Goal: Contribute content: Contribute content

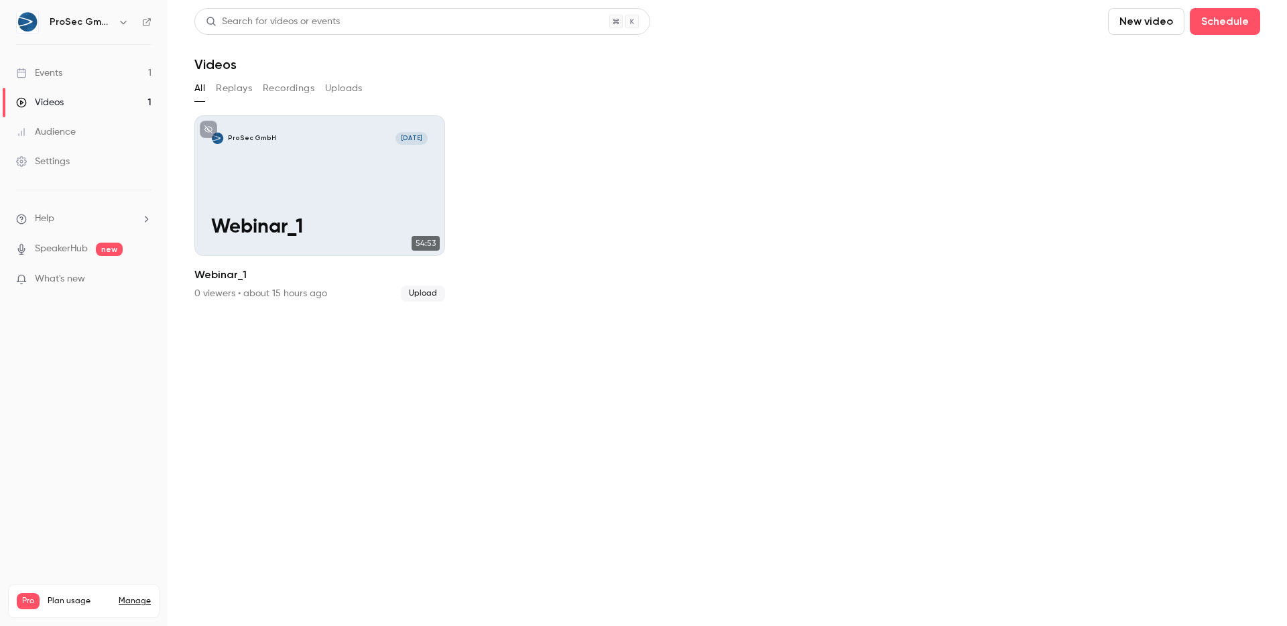
click at [53, 68] on div "Events" at bounding box center [39, 72] width 46 height 13
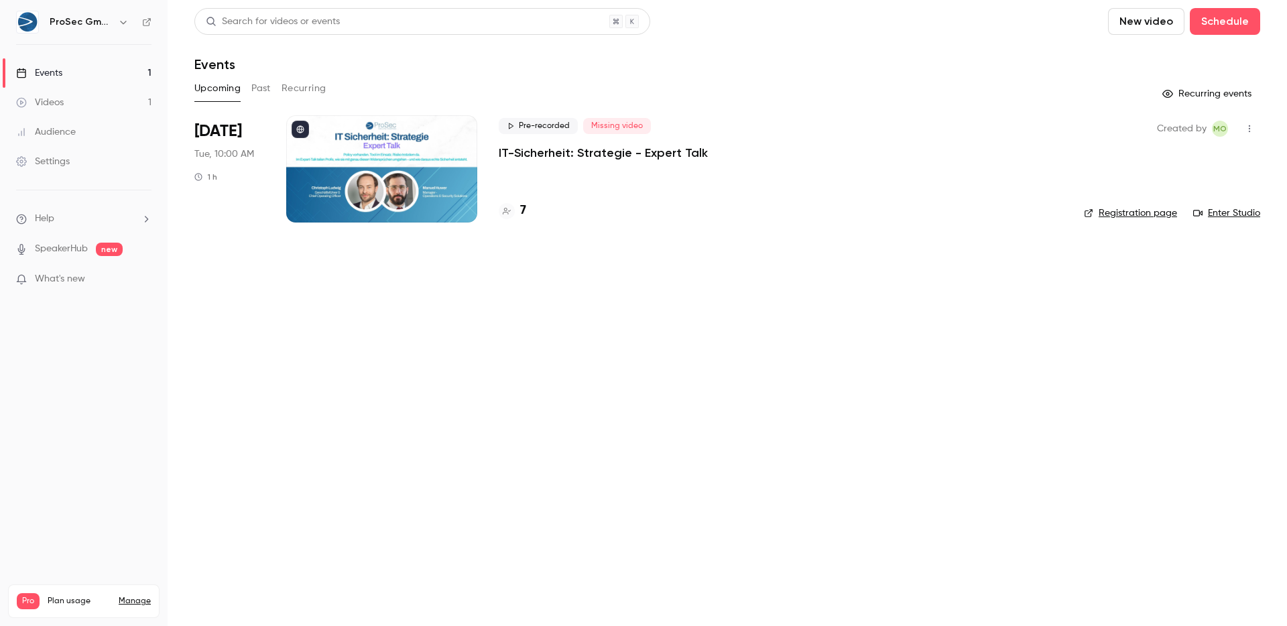
click at [610, 127] on span "Missing video" at bounding box center [617, 126] width 68 height 16
click at [610, 155] on p "IT-Sicherheit: Strategie - Expert Talk" at bounding box center [603, 153] width 209 height 16
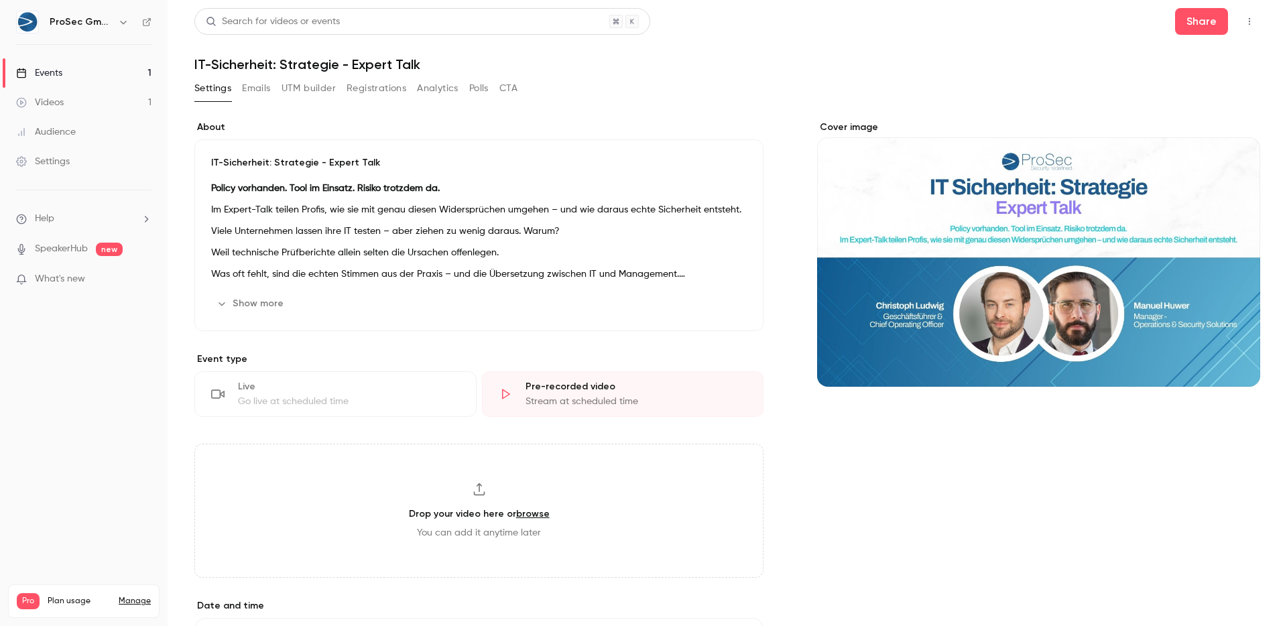
click at [372, 78] on button "Registrations" at bounding box center [376, 88] width 60 height 21
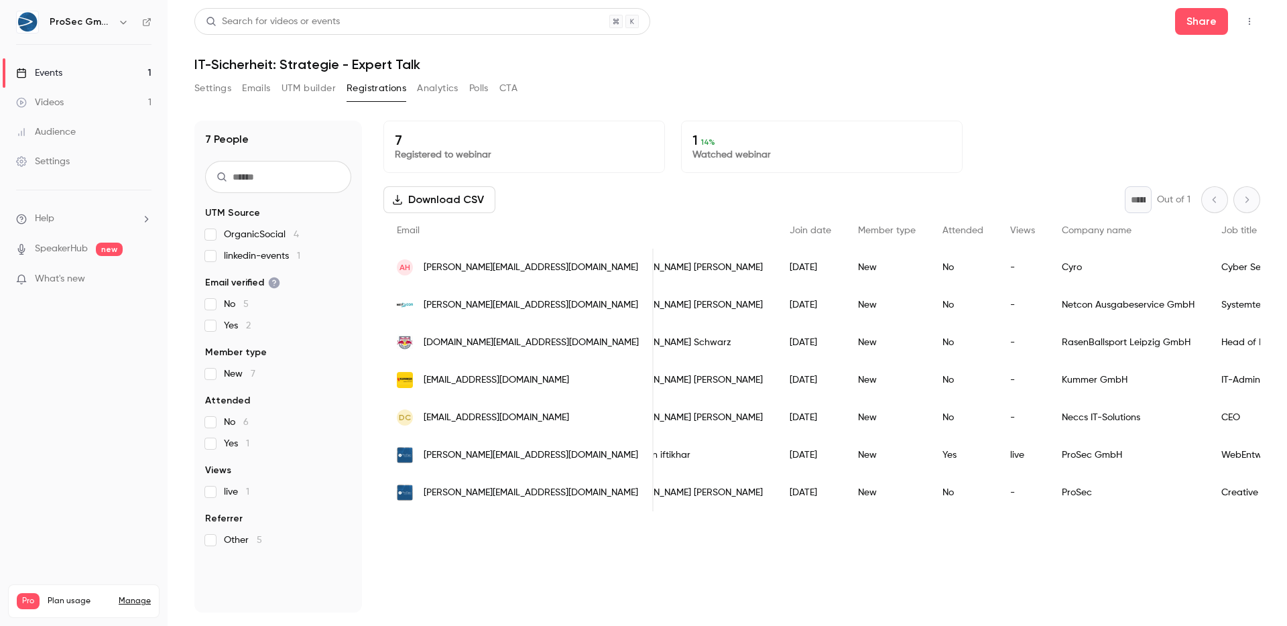
scroll to position [0, 49]
click at [557, 261] on span "[PERSON_NAME][EMAIL_ADDRESS][DOMAIN_NAME]" at bounding box center [530, 268] width 214 height 14
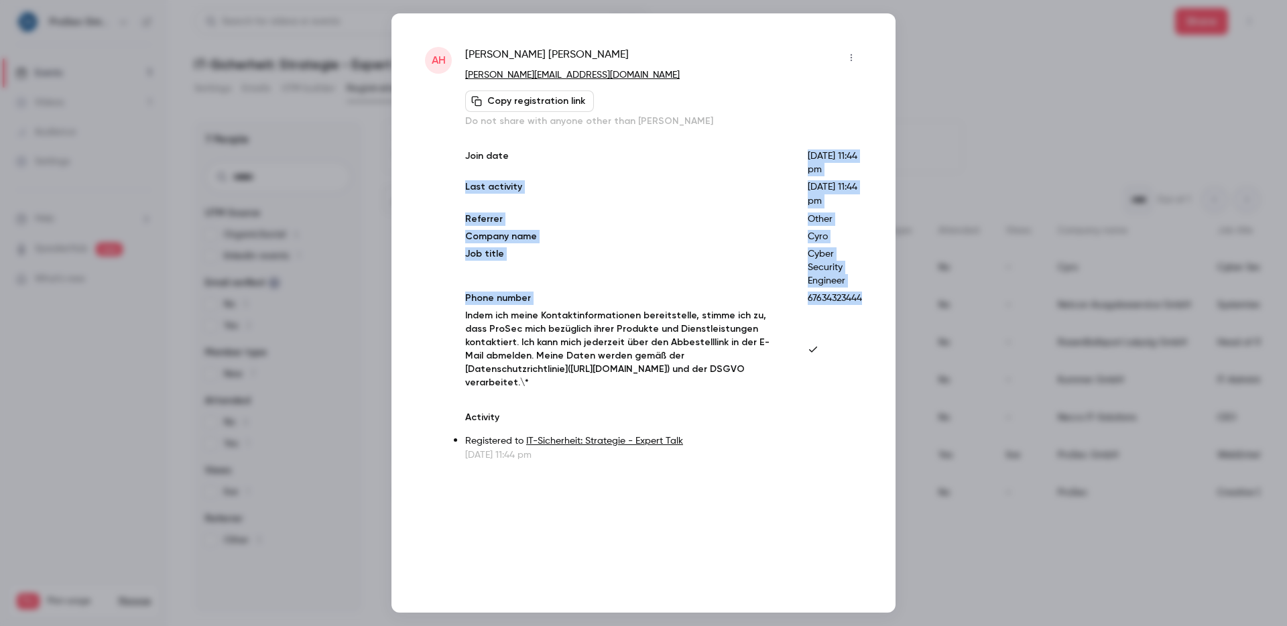
drag, startPoint x: 729, startPoint y: 164, endPoint x: 720, endPoint y: 155, distance: 12.8
click at [720, 155] on div "Join date [DATE] 11:44 pm Last activity [DATE] 11:44 pm Referrer Other Company …" at bounding box center [663, 269] width 397 height 240
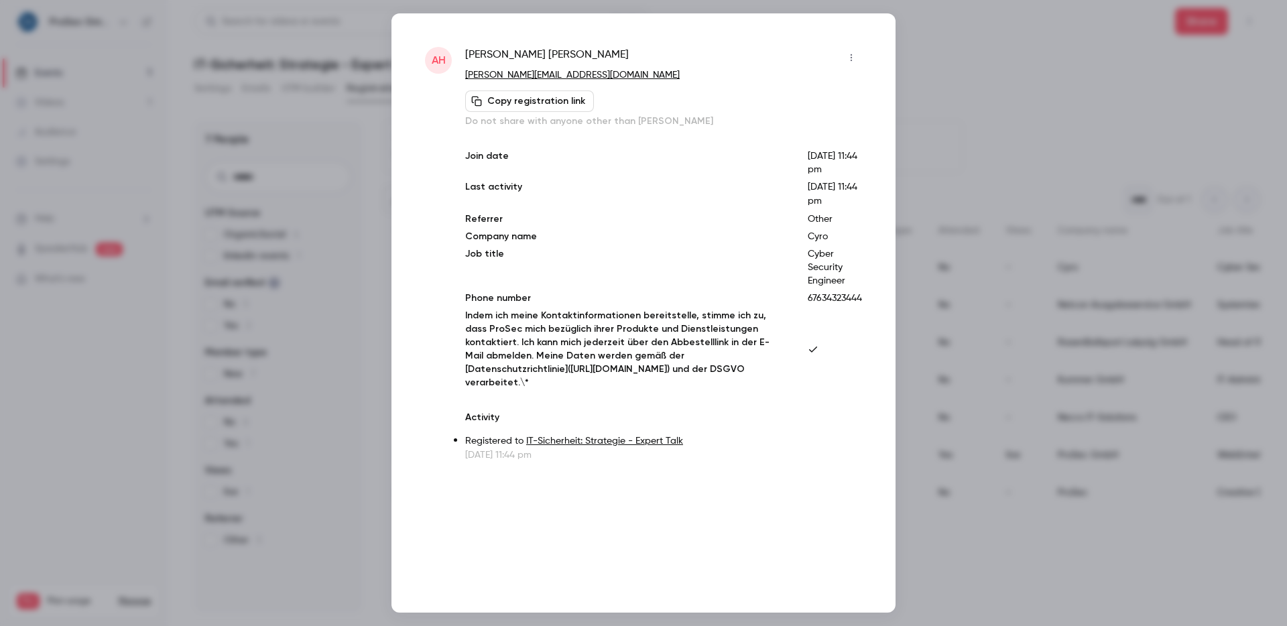
click at [990, 103] on div at bounding box center [643, 313] width 1287 height 626
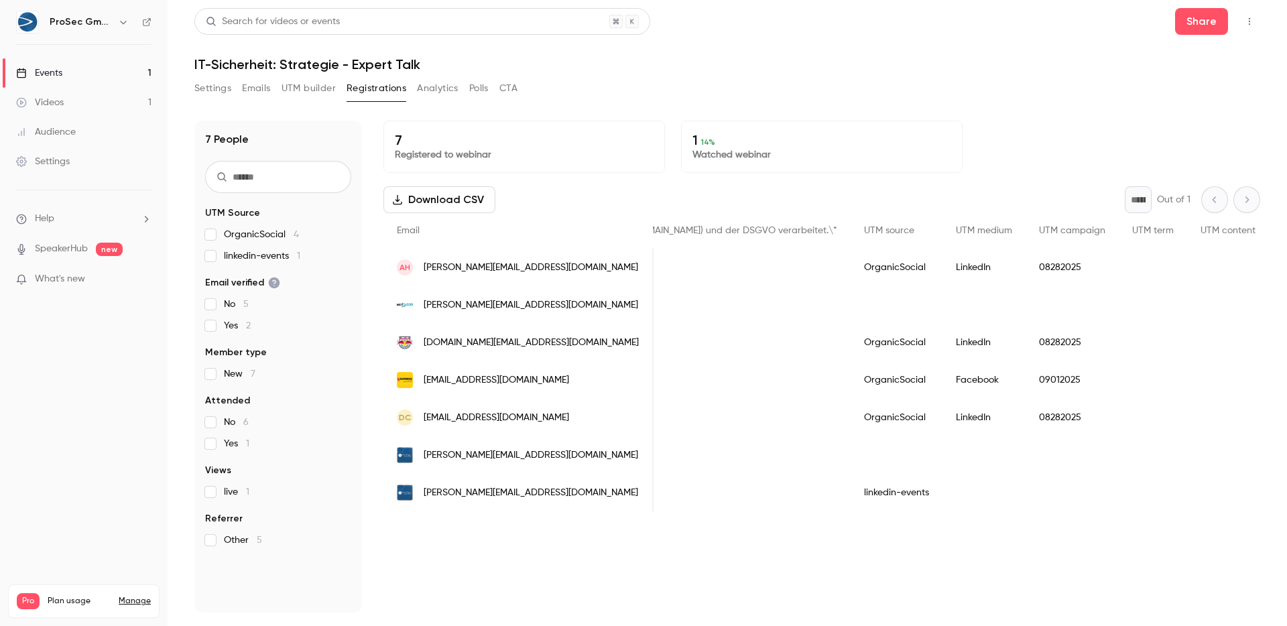
scroll to position [0, 2064]
click at [1042, 122] on div "7 Registered to webinar 1 14 % Watched webinar" at bounding box center [821, 147] width 876 height 52
click at [54, 105] on div "Videos" at bounding box center [40, 102] width 48 height 13
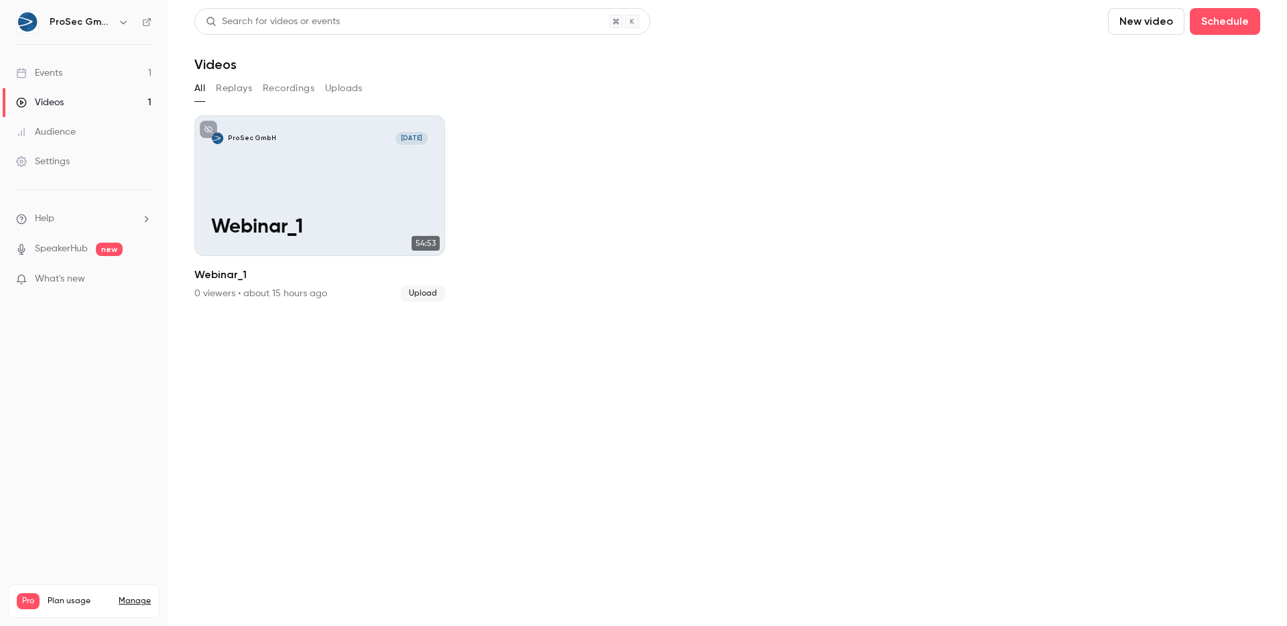
click at [78, 133] on link "Audience" at bounding box center [84, 131] width 168 height 29
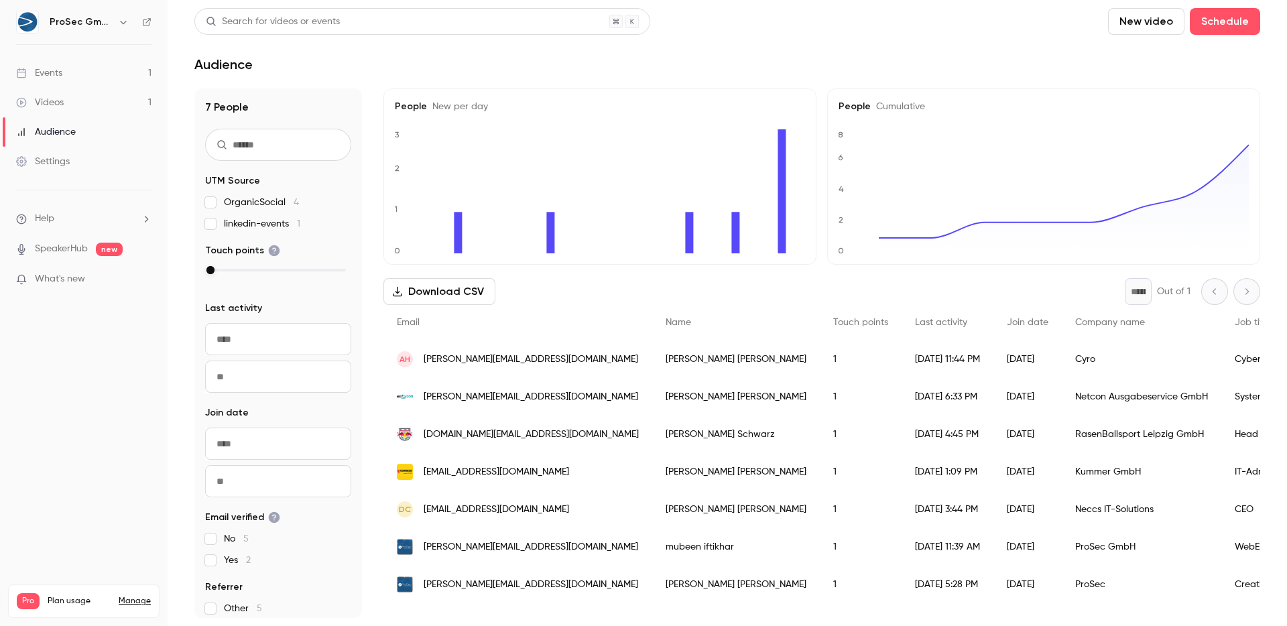
click at [82, 66] on link "Events 1" at bounding box center [84, 72] width 168 height 29
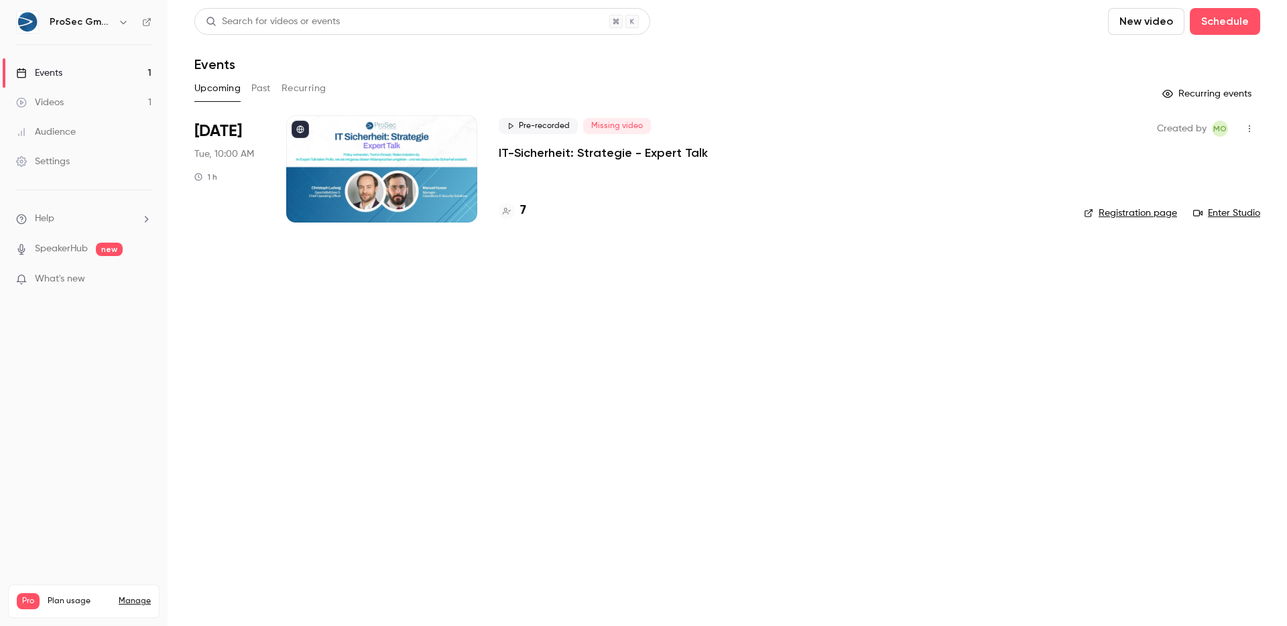
click at [620, 129] on span "Missing video" at bounding box center [617, 126] width 68 height 16
click at [387, 186] on div at bounding box center [381, 168] width 191 height 107
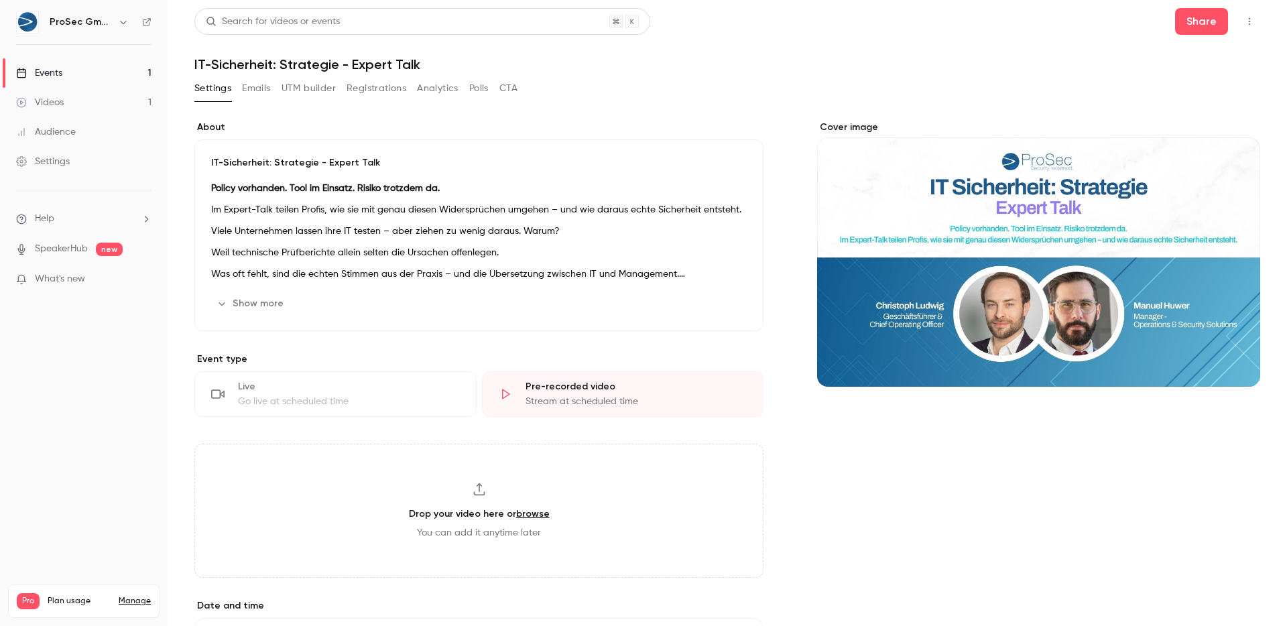
click at [521, 512] on link "browse" at bounding box center [533, 513] width 34 height 11
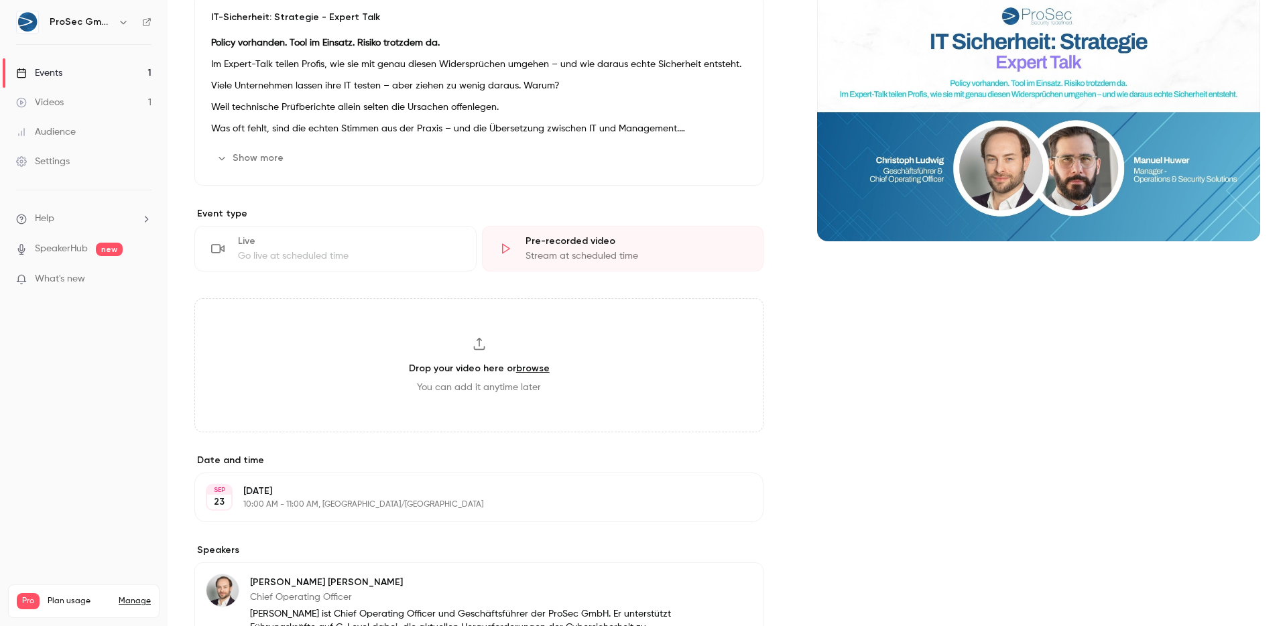
scroll to position [214, 0]
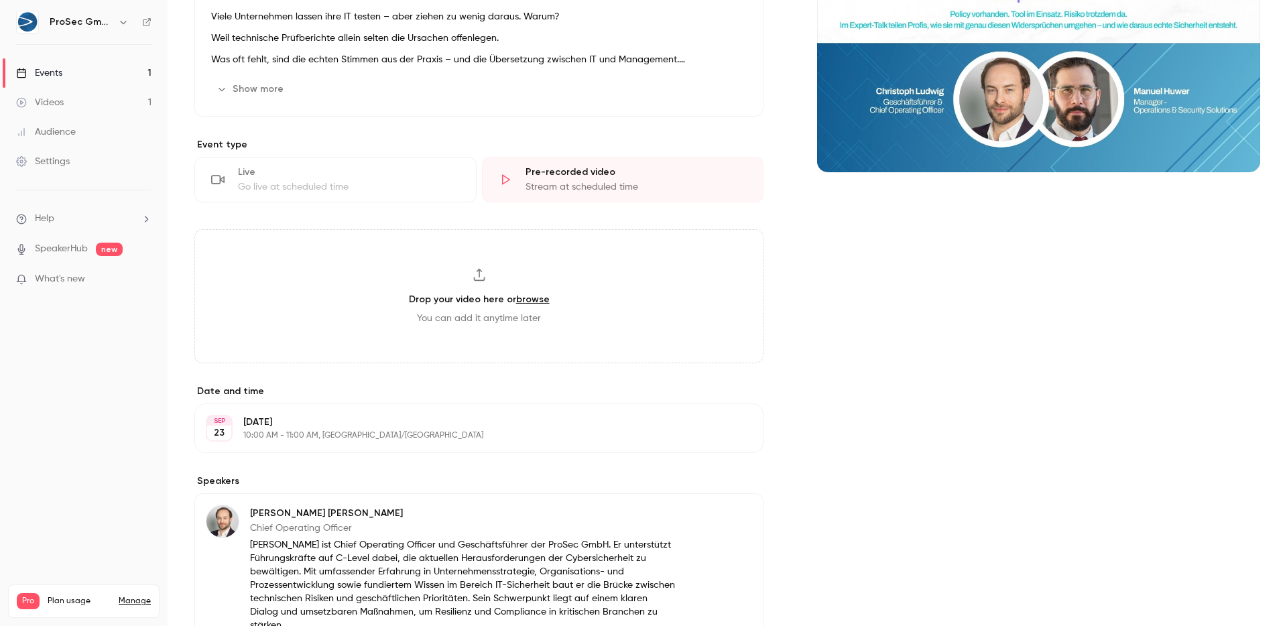
click at [535, 190] on div "Stream at scheduled time" at bounding box center [636, 186] width 222 height 13
click at [536, 185] on div "Stream at scheduled time" at bounding box center [636, 186] width 222 height 13
click at [465, 316] on span "You can add it anytime later" at bounding box center [479, 318] width 124 height 13
click at [459, 353] on div "Drop your video here or browse You can add it anytime later" at bounding box center [478, 296] width 569 height 134
click at [74, 109] on link "Videos 1" at bounding box center [84, 102] width 168 height 29
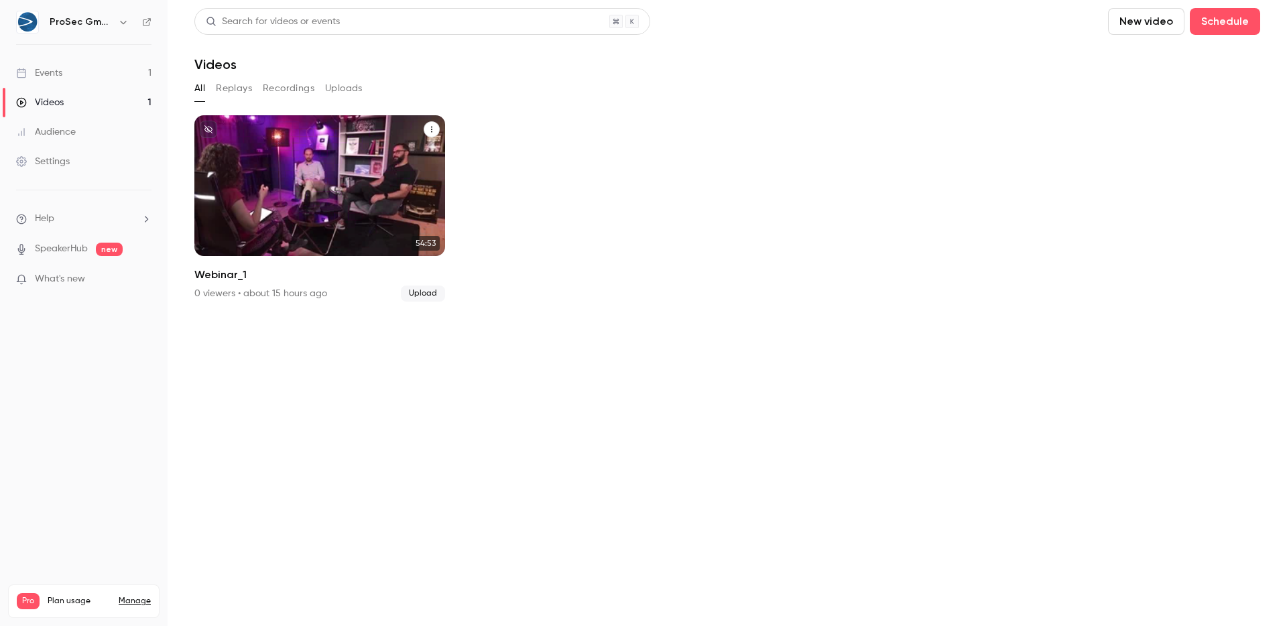
click at [434, 131] on icon "Webinar_1" at bounding box center [431, 129] width 8 height 8
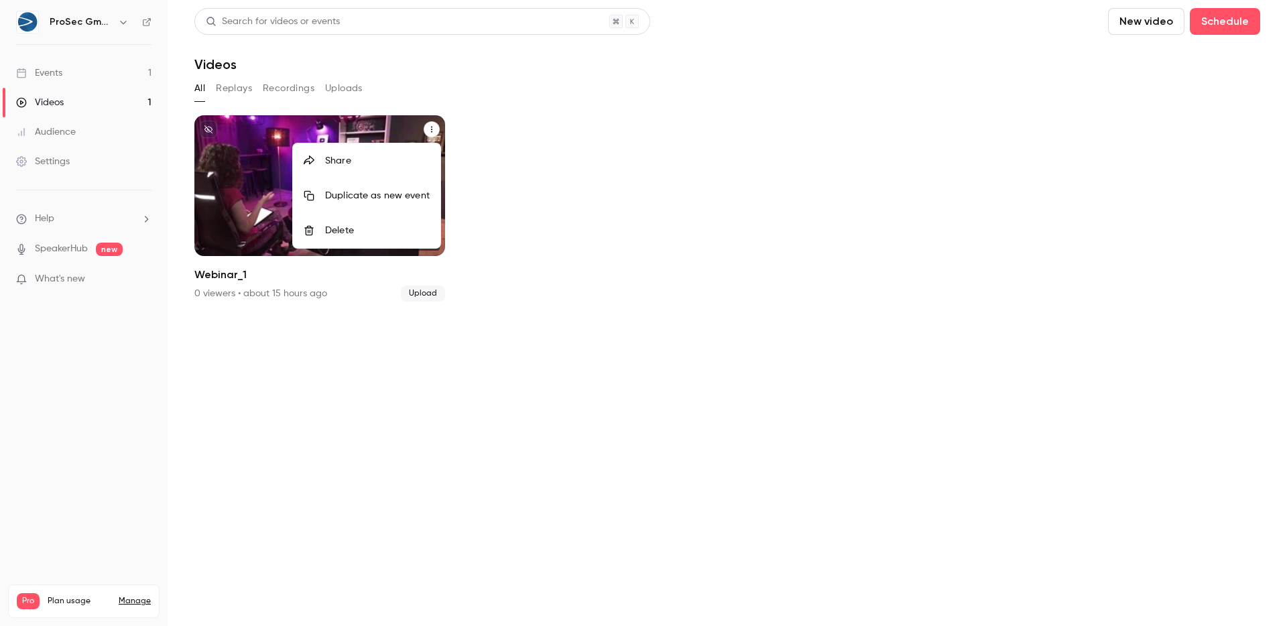
click at [356, 159] on div "Share" at bounding box center [377, 160] width 105 height 13
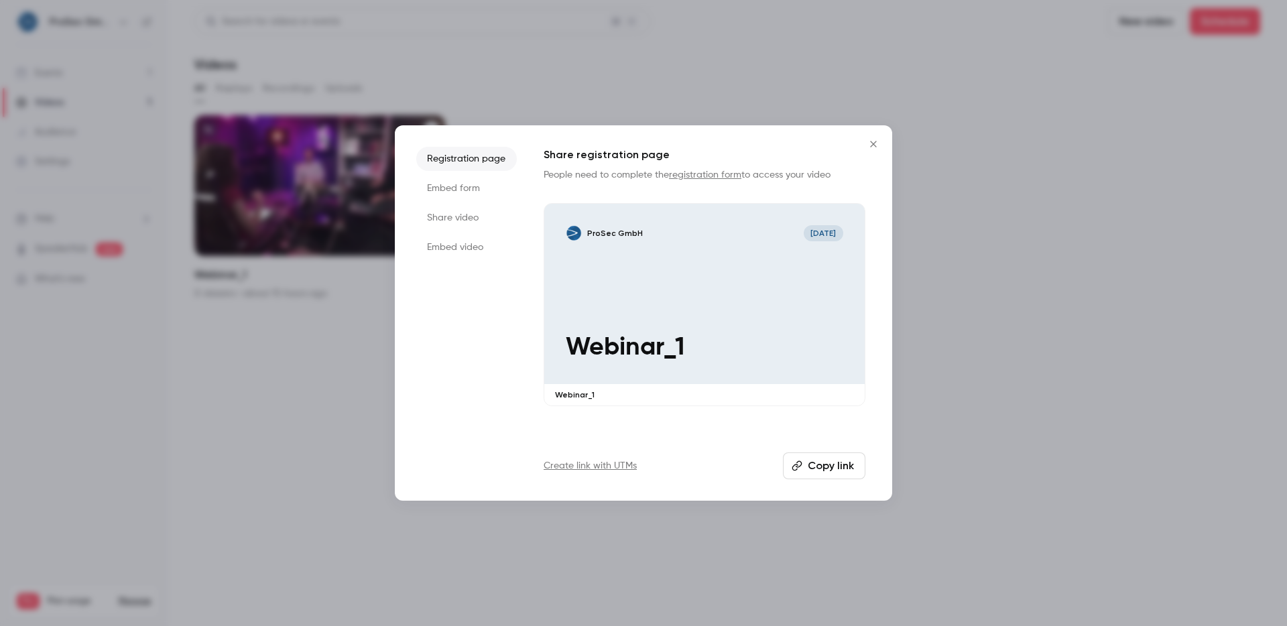
click at [479, 193] on li "Embed form" at bounding box center [466, 188] width 101 height 24
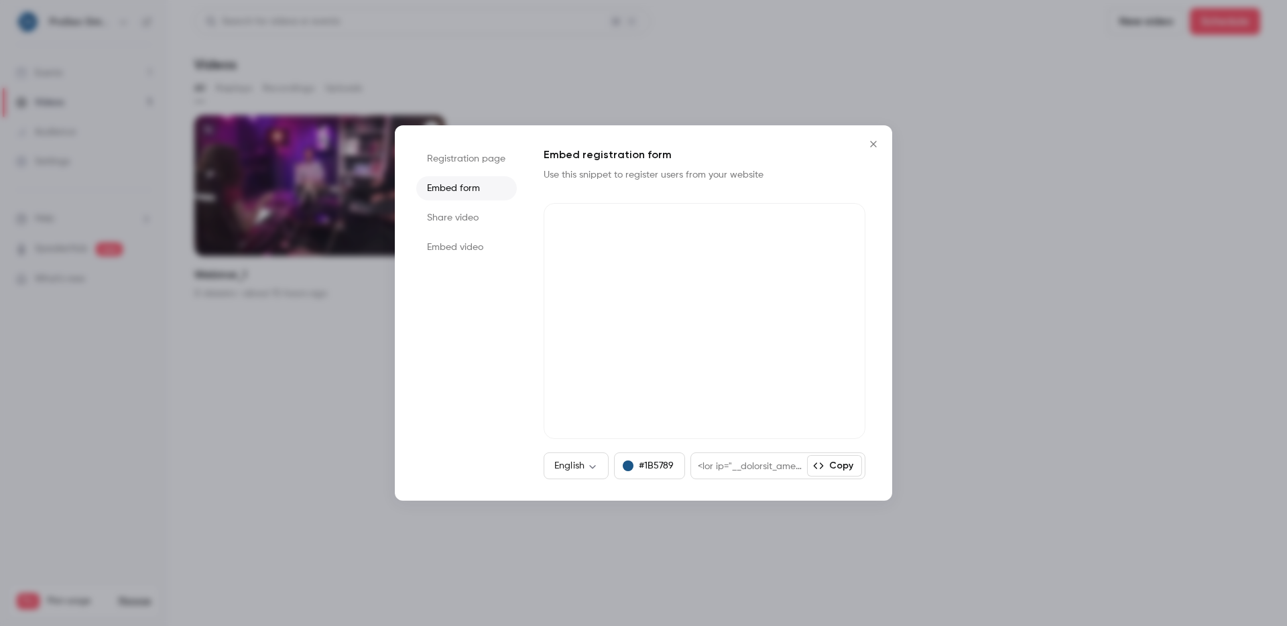
click at [461, 215] on li "Share video" at bounding box center [466, 218] width 101 height 24
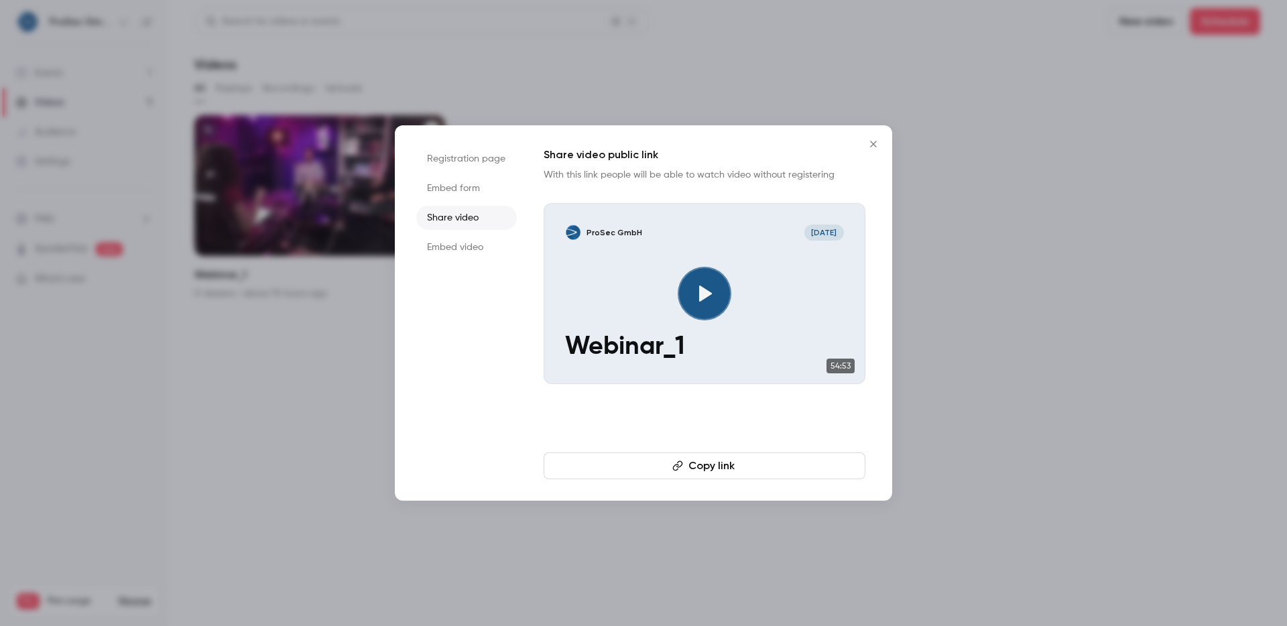
click at [476, 247] on li "Embed video" at bounding box center [466, 247] width 101 height 24
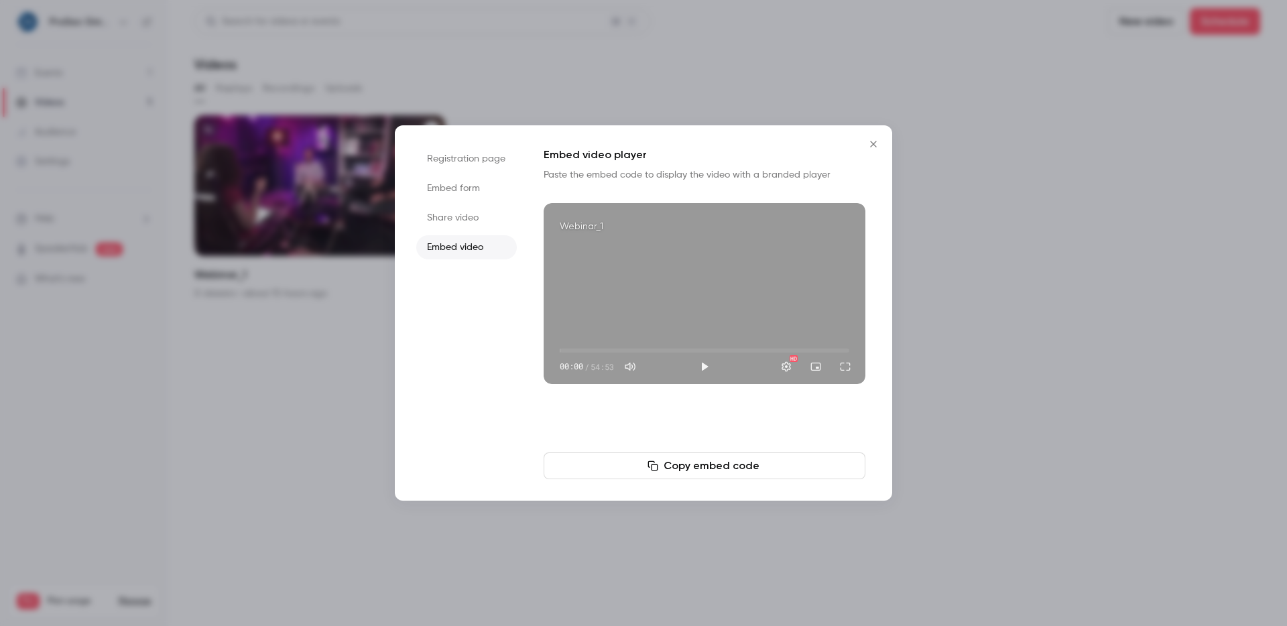
click at [460, 208] on li "Share video" at bounding box center [466, 218] width 101 height 24
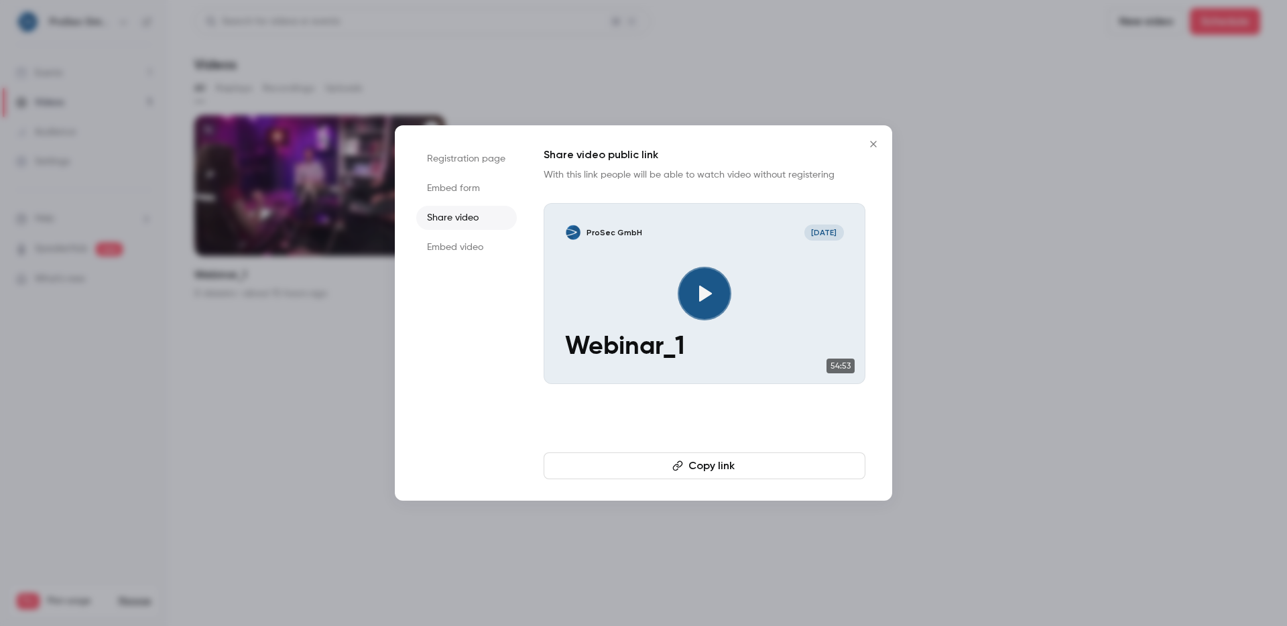
click at [462, 189] on li "Embed form" at bounding box center [466, 188] width 101 height 24
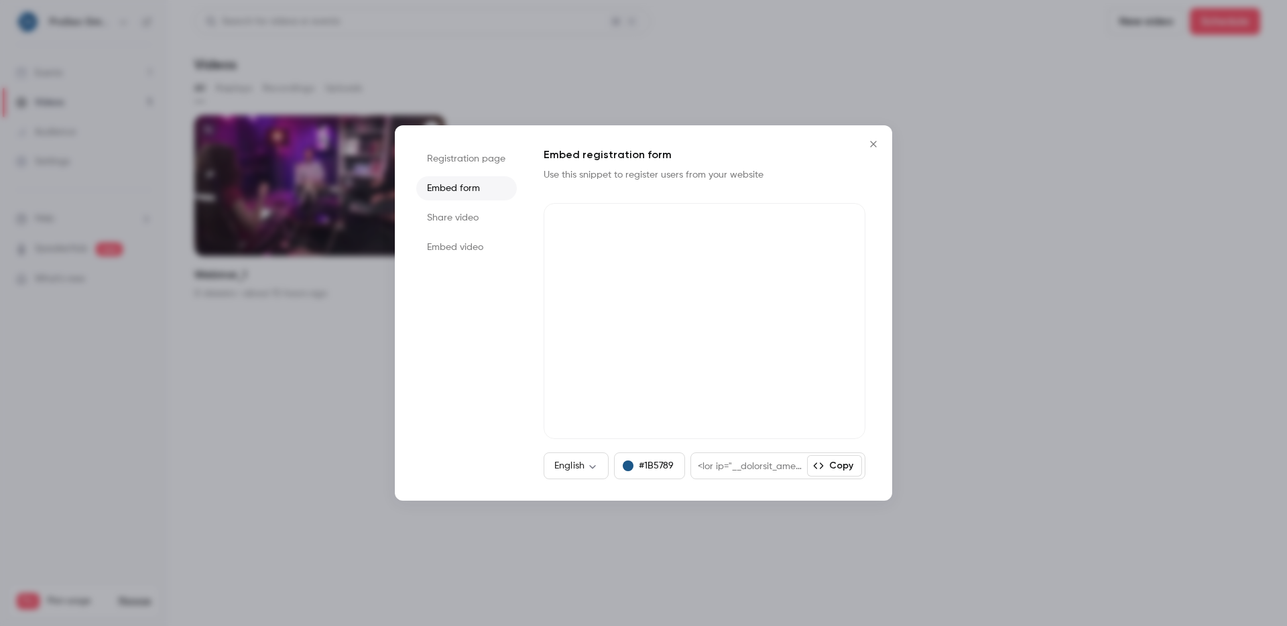
click at [462, 173] on ul "Registration page Embed form Share video Embed video" at bounding box center [466, 313] width 101 height 332
click at [468, 159] on li "Registration page" at bounding box center [466, 159] width 101 height 24
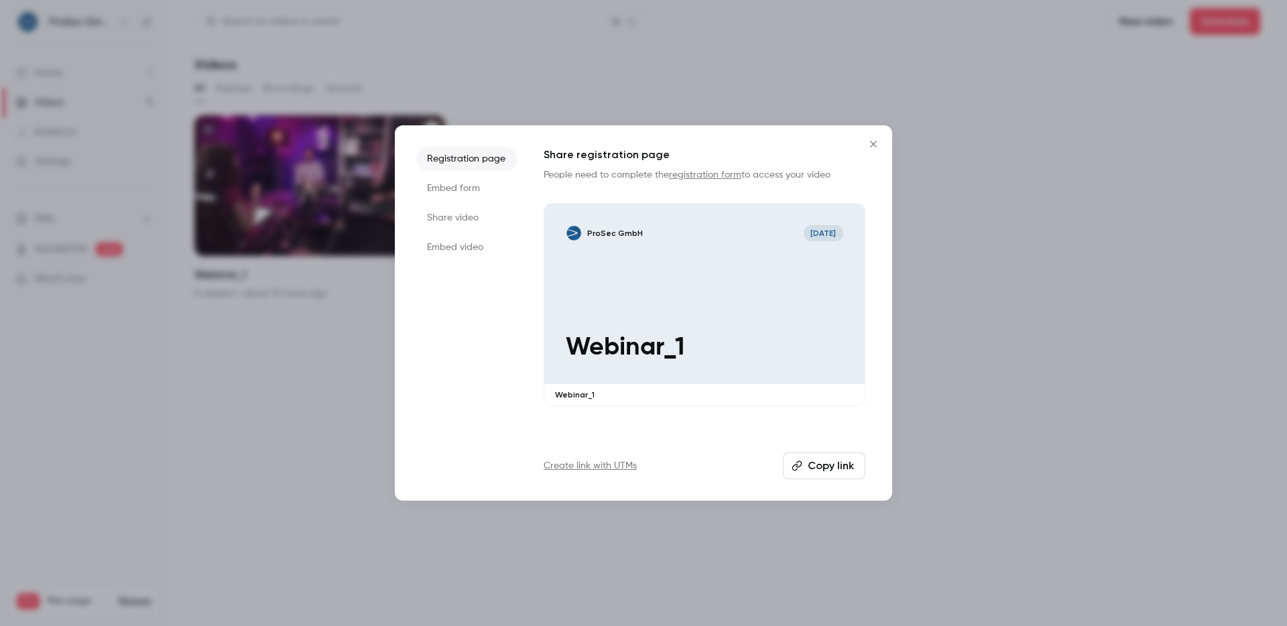
click at [866, 147] on icon "Close" at bounding box center [873, 144] width 16 height 11
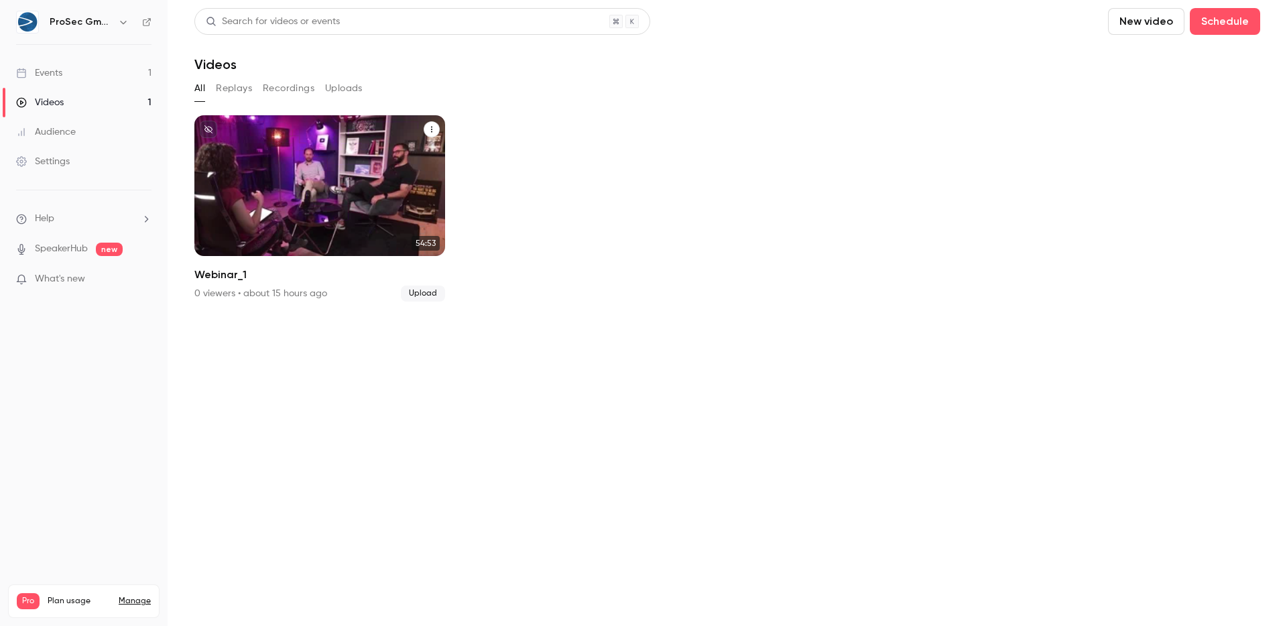
click at [46, 128] on div "Audience" at bounding box center [46, 131] width 60 height 13
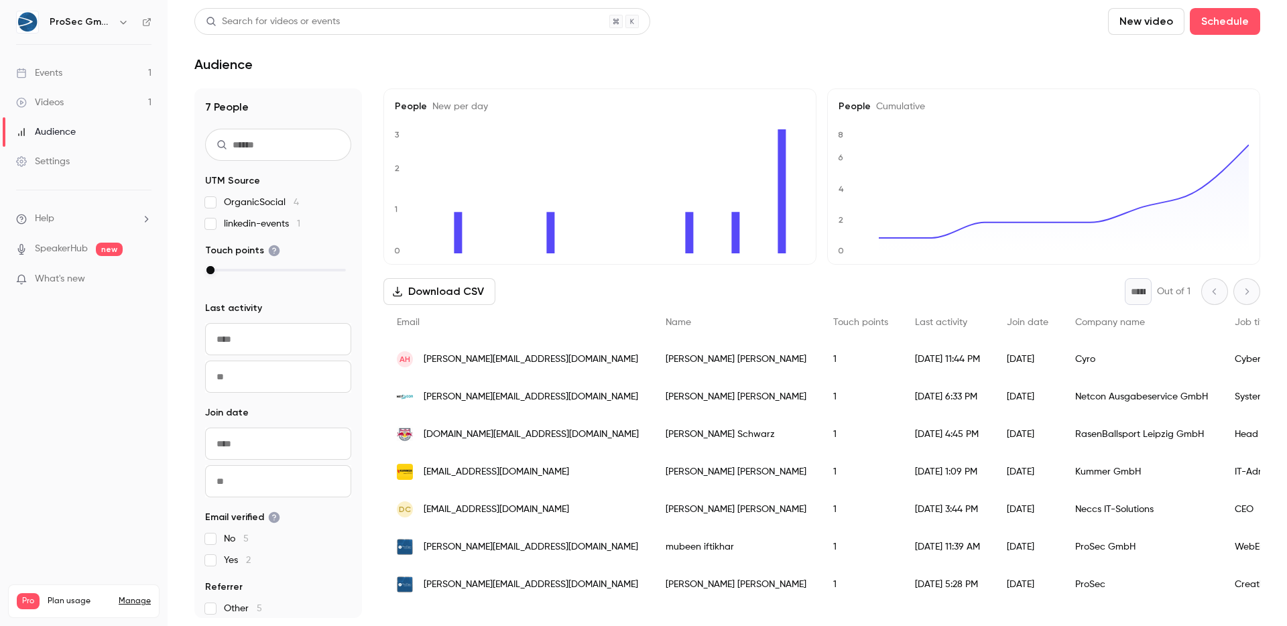
click at [57, 92] on link "Videos 1" at bounding box center [84, 102] width 168 height 29
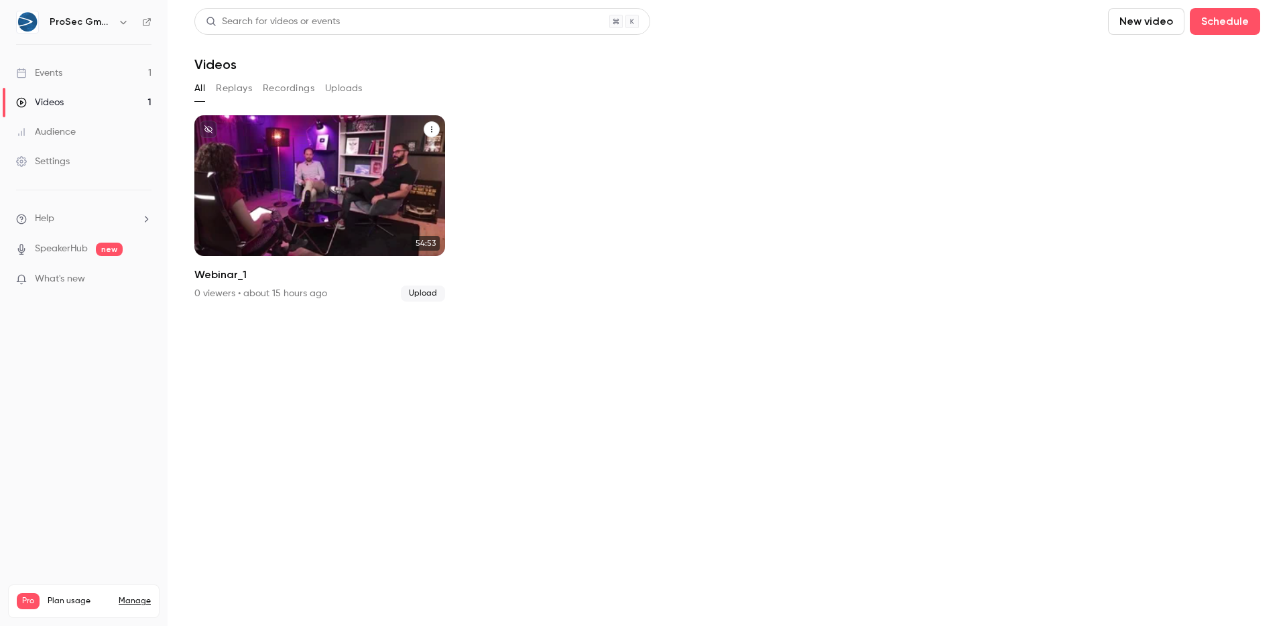
click at [416, 295] on span "Upload" at bounding box center [423, 293] width 44 height 16
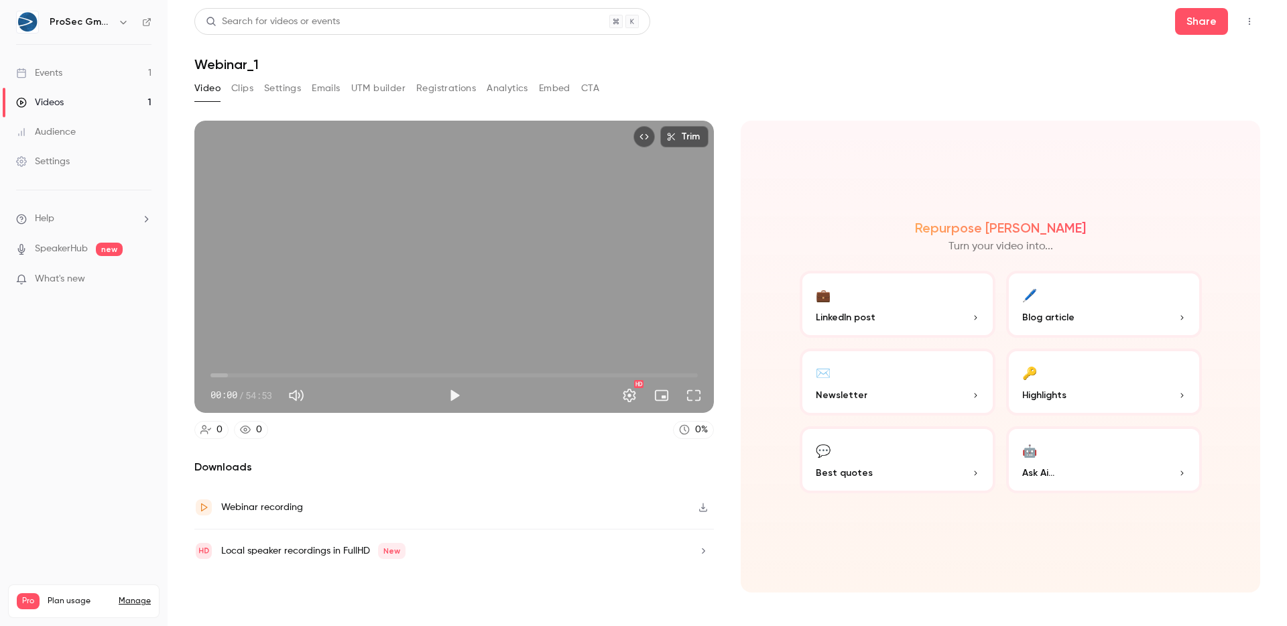
click at [235, 88] on button "Clips" at bounding box center [242, 88] width 22 height 21
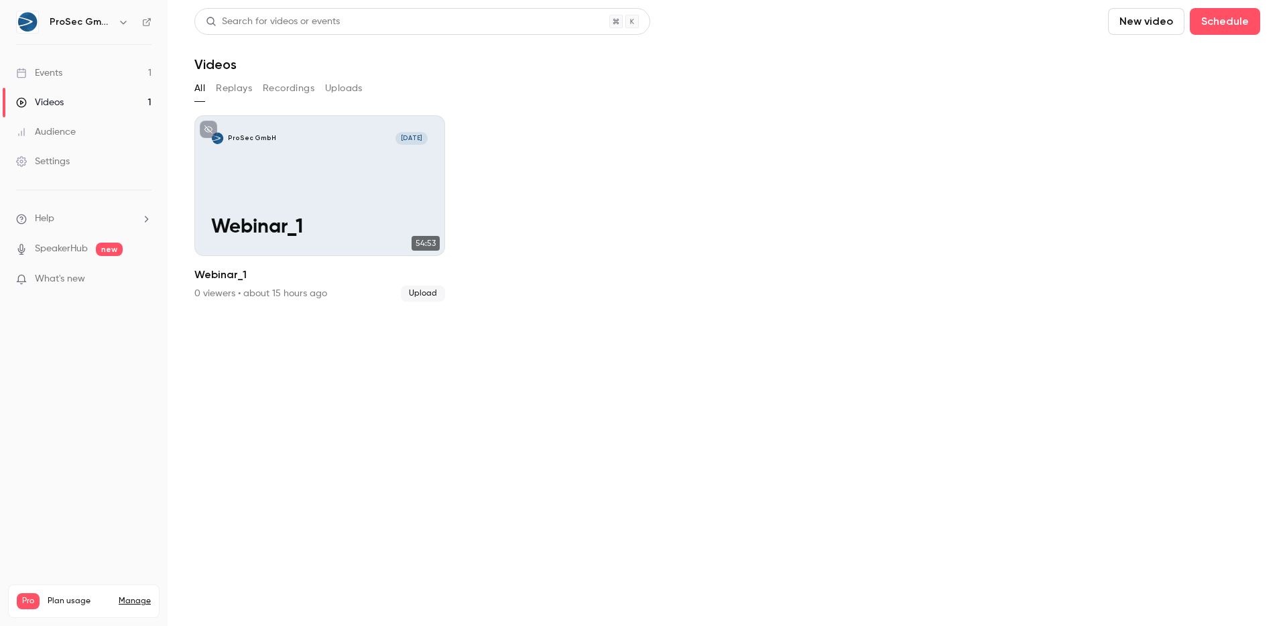
click at [102, 67] on link "Events 1" at bounding box center [84, 72] width 168 height 29
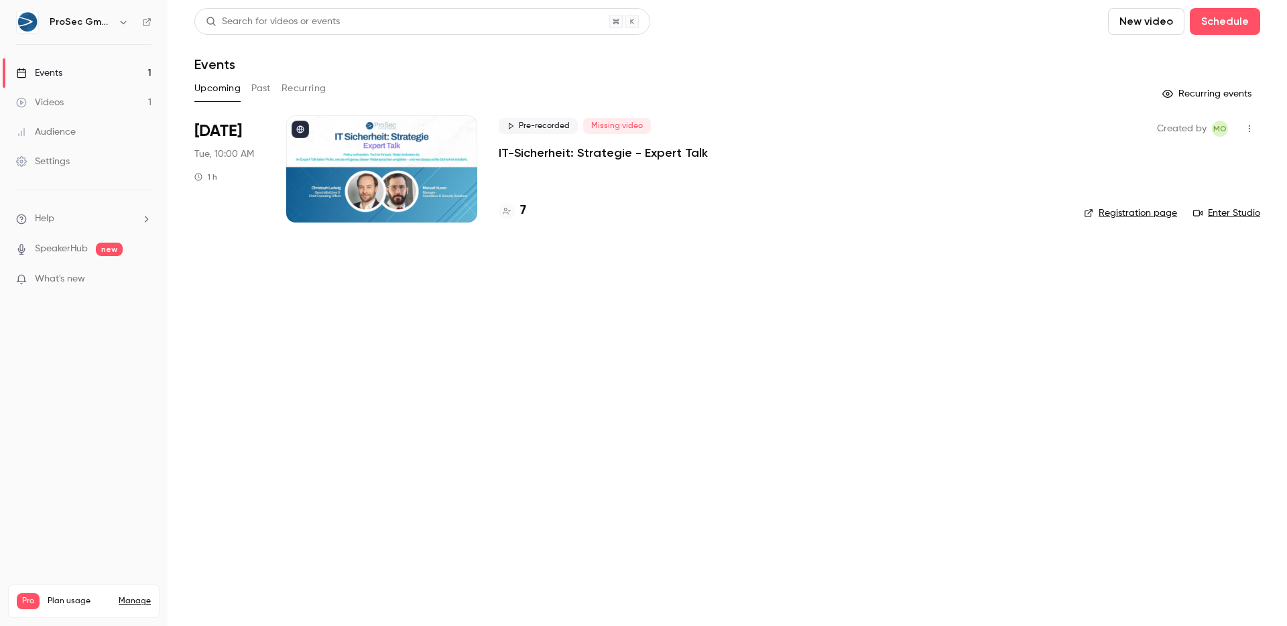
click at [734, 168] on div "Pre-recorded Missing video IT-Sicherheit: Strategie - Expert Talk 7" at bounding box center [781, 168] width 564 height 107
click at [1241, 129] on button "button" at bounding box center [1248, 128] width 21 height 21
click at [1242, 127] on div at bounding box center [643, 313] width 1287 height 626
click at [624, 155] on p "IT-Sicherheit: Strategie - Expert Talk" at bounding box center [603, 153] width 209 height 16
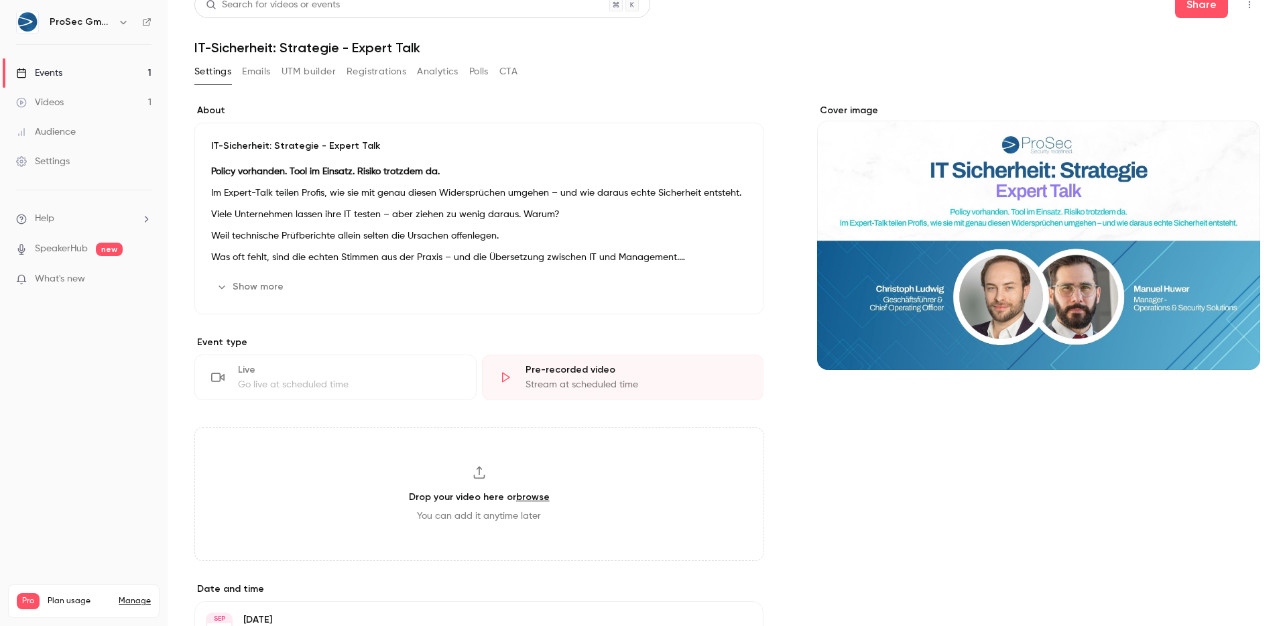
scroll to position [25, 0]
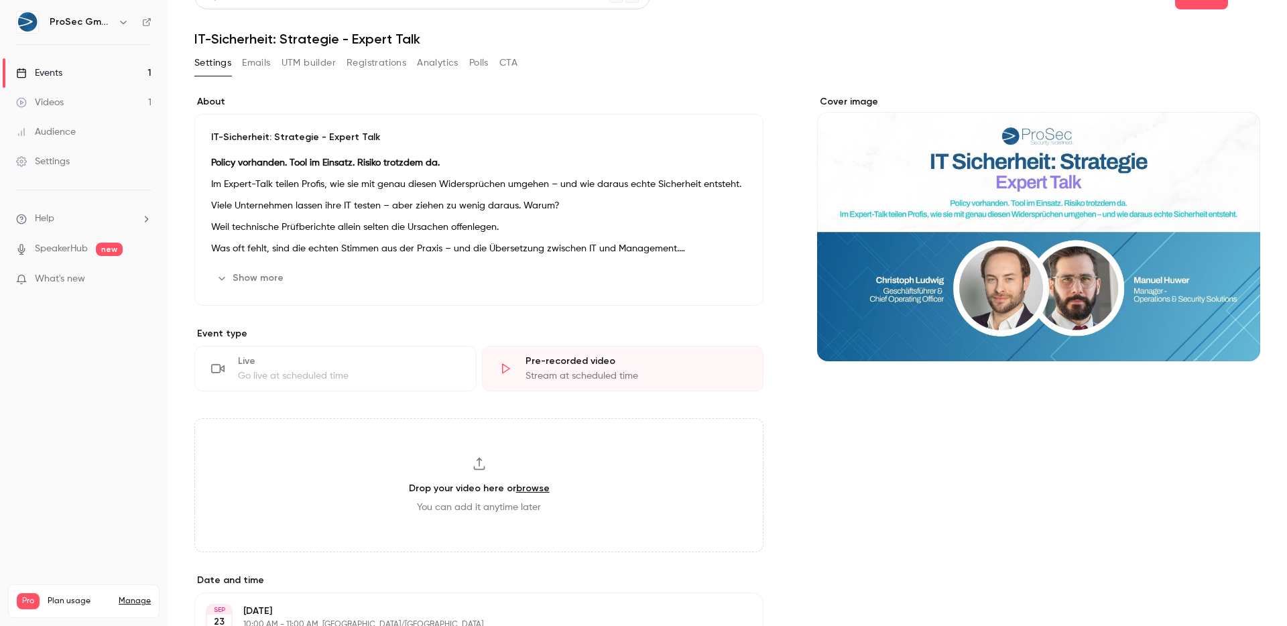
click at [474, 492] on h3 "Drop your video here or browse" at bounding box center [479, 488] width 141 height 14
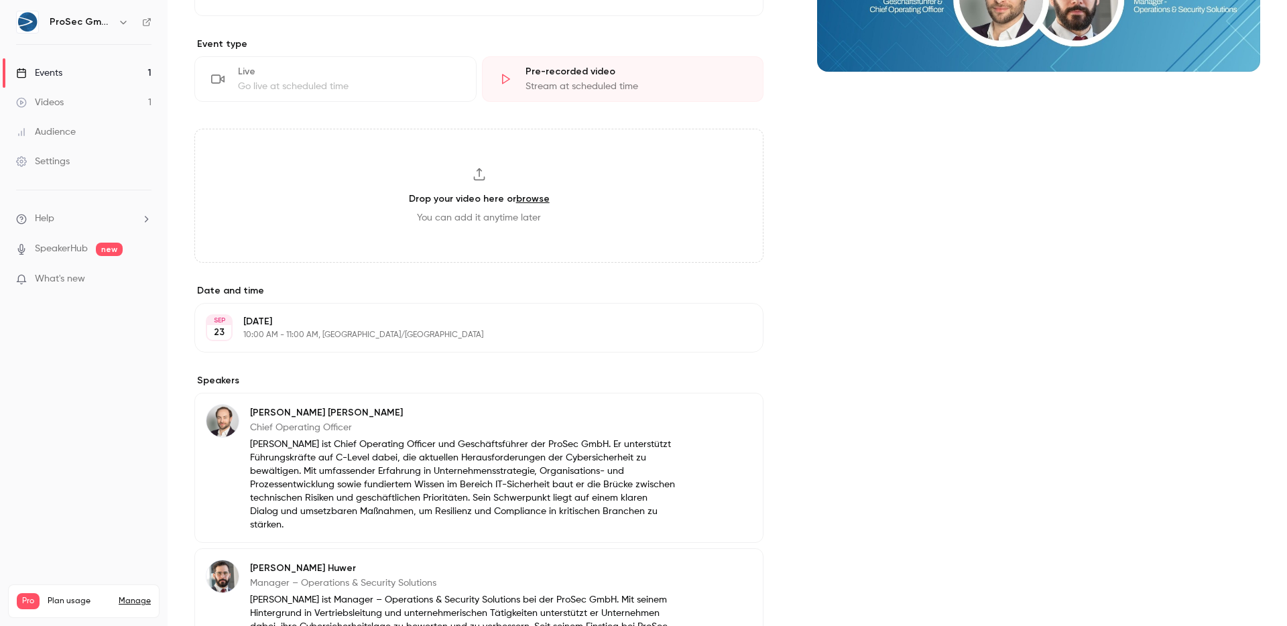
scroll to position [306, 0]
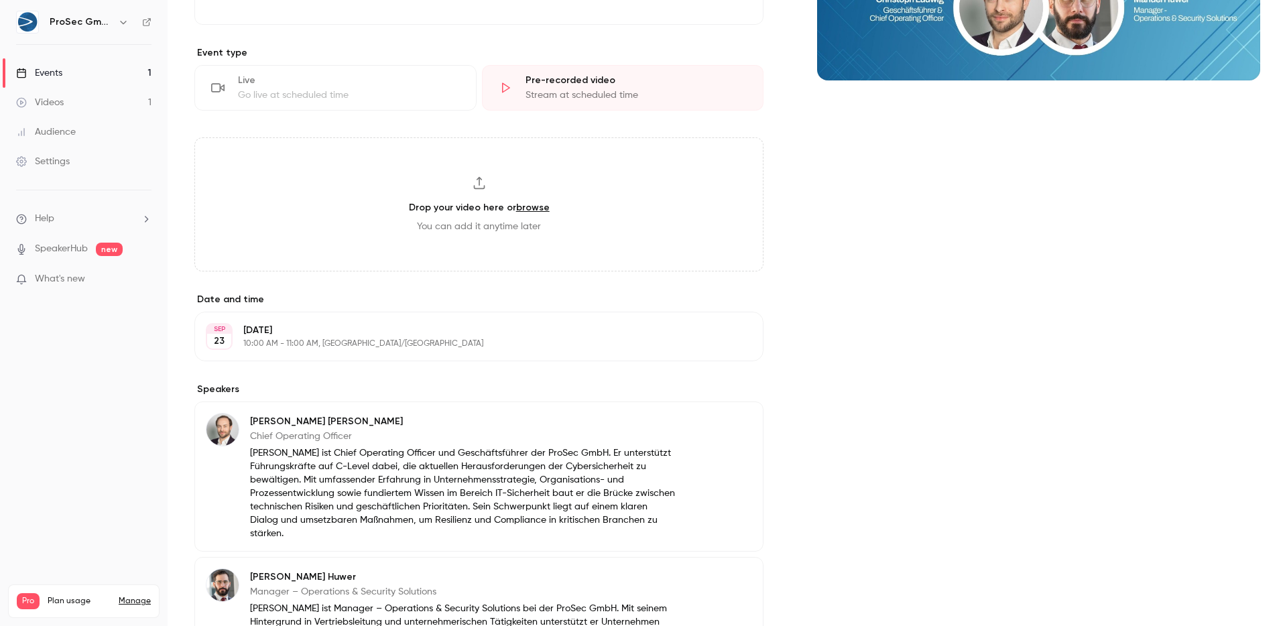
click at [472, 210] on h3 "Drop your video here or browse" at bounding box center [479, 207] width 141 height 14
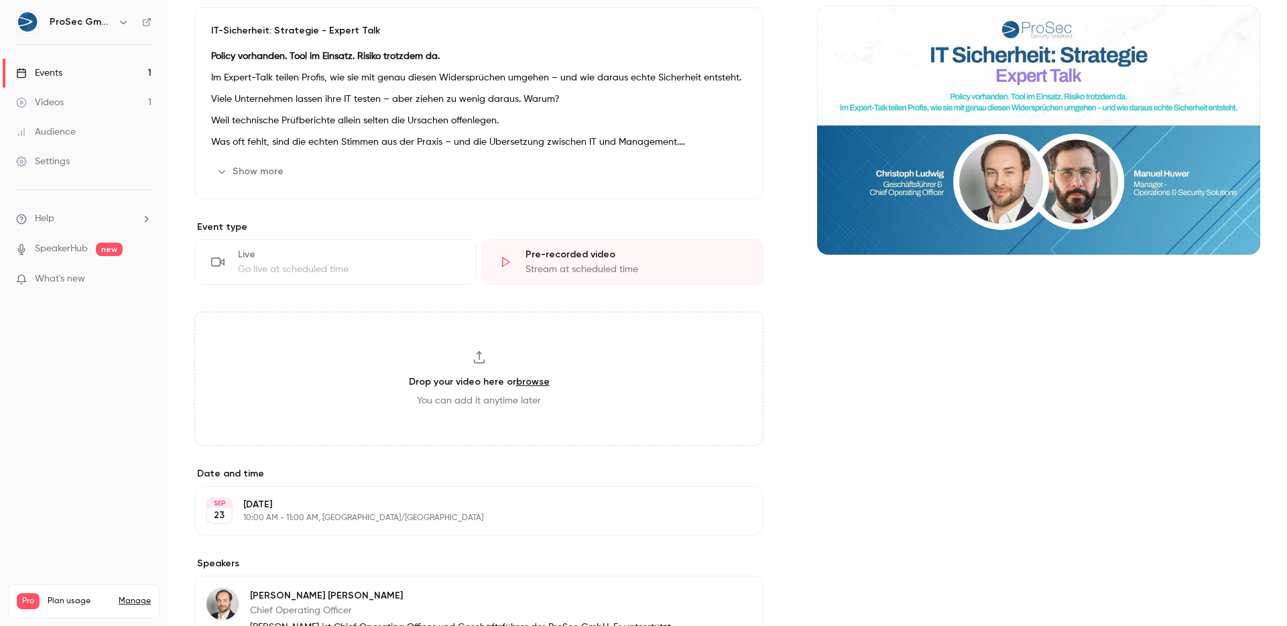
scroll to position [0, 0]
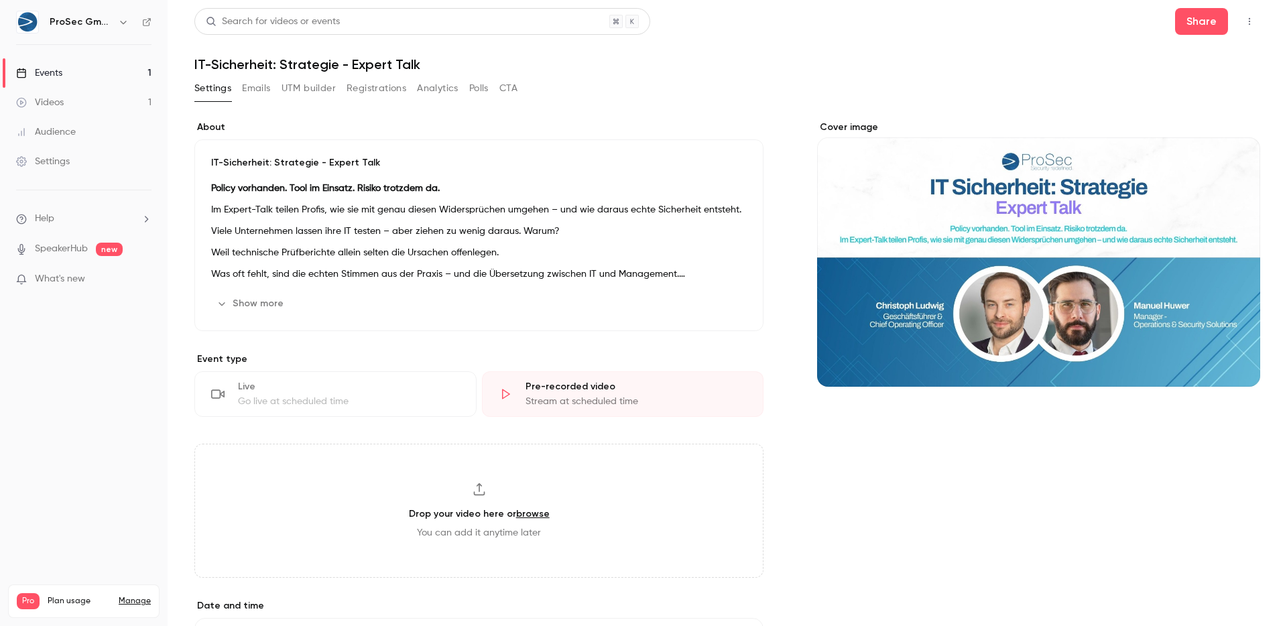
click at [93, 94] on link "Videos 1" at bounding box center [84, 102] width 168 height 29
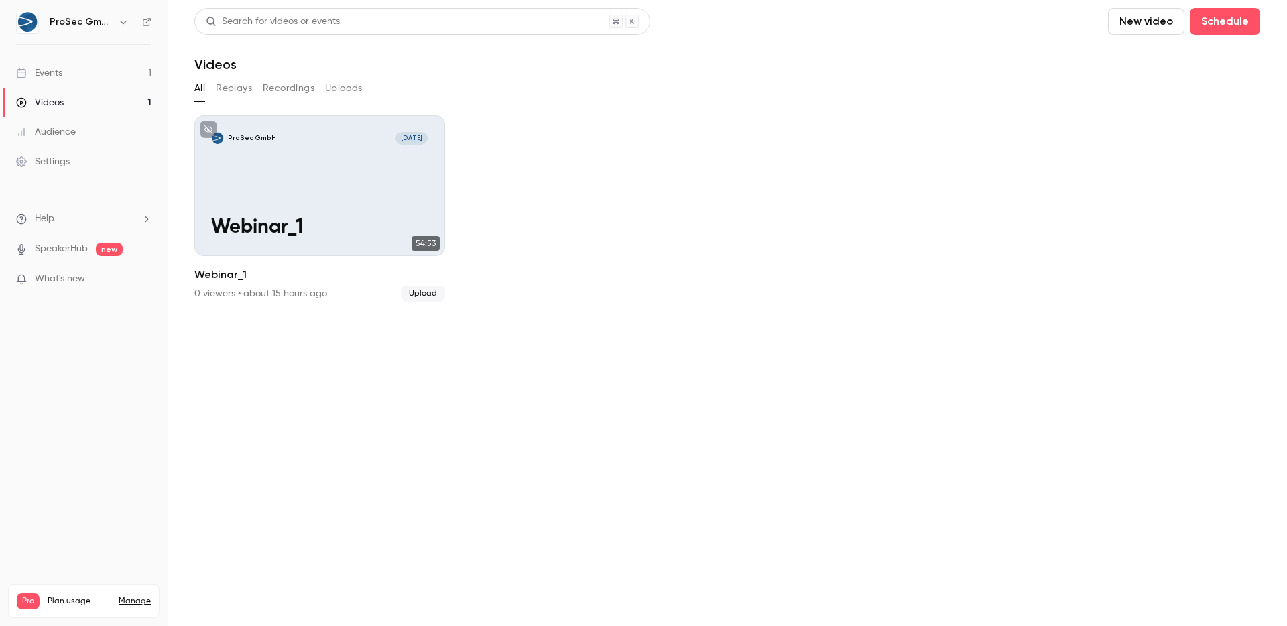
click at [112, 75] on link "Events 1" at bounding box center [84, 72] width 168 height 29
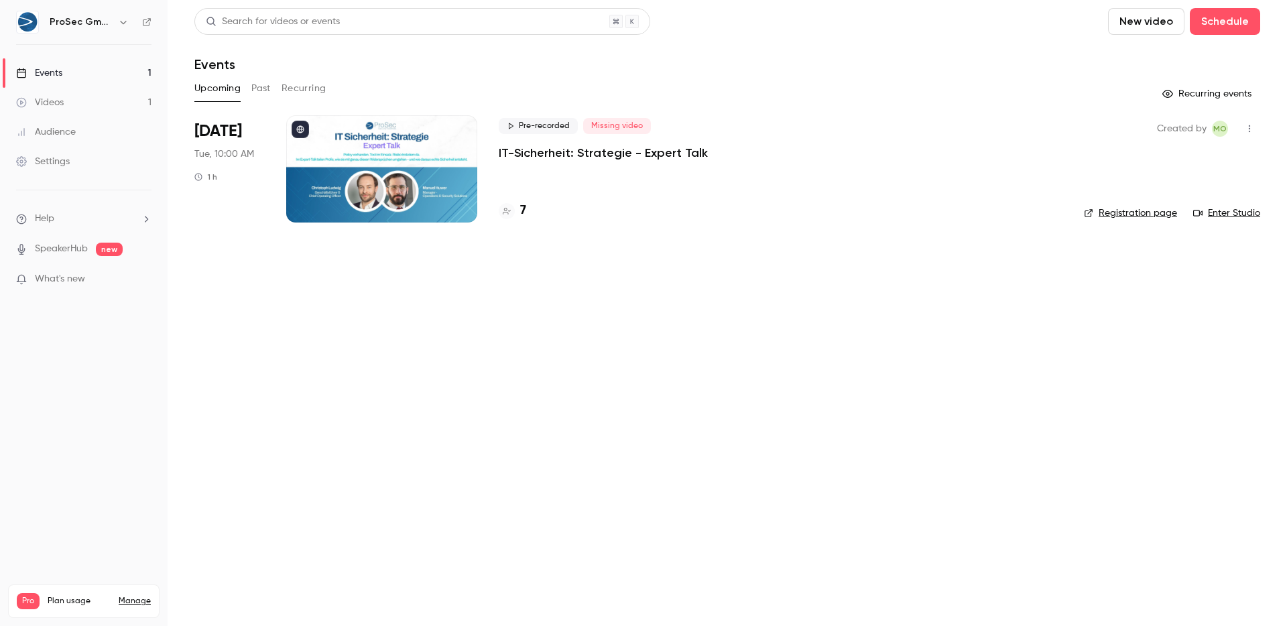
click at [1247, 129] on icon "button" at bounding box center [1249, 128] width 11 height 9
click at [1249, 127] on div at bounding box center [643, 313] width 1287 height 626
click at [40, 92] on link "Videos 1" at bounding box center [84, 102] width 168 height 29
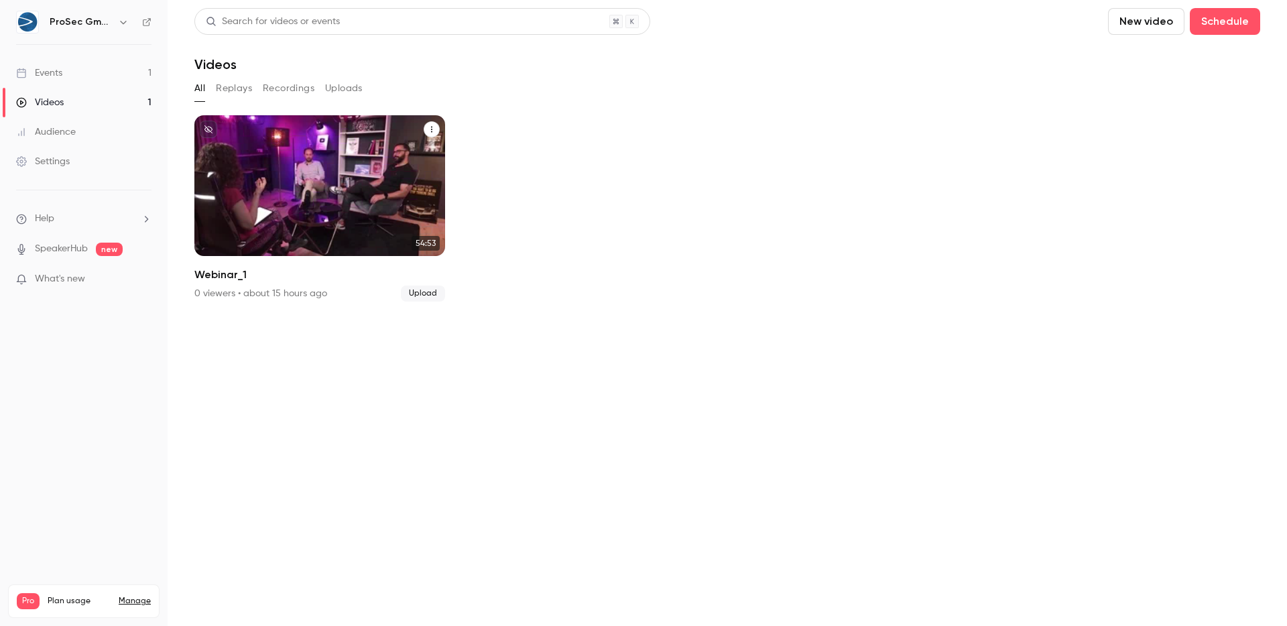
click at [432, 129] on icon "Webinar_1" at bounding box center [431, 129] width 8 height 8
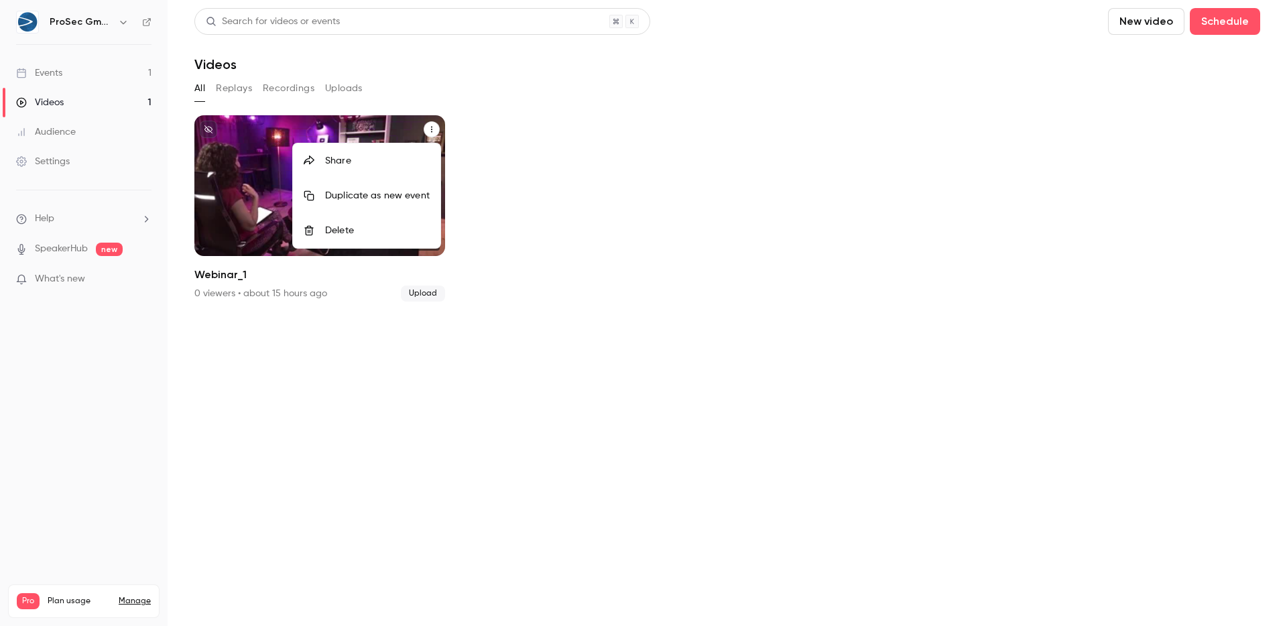
click at [811, 429] on div at bounding box center [643, 313] width 1287 height 626
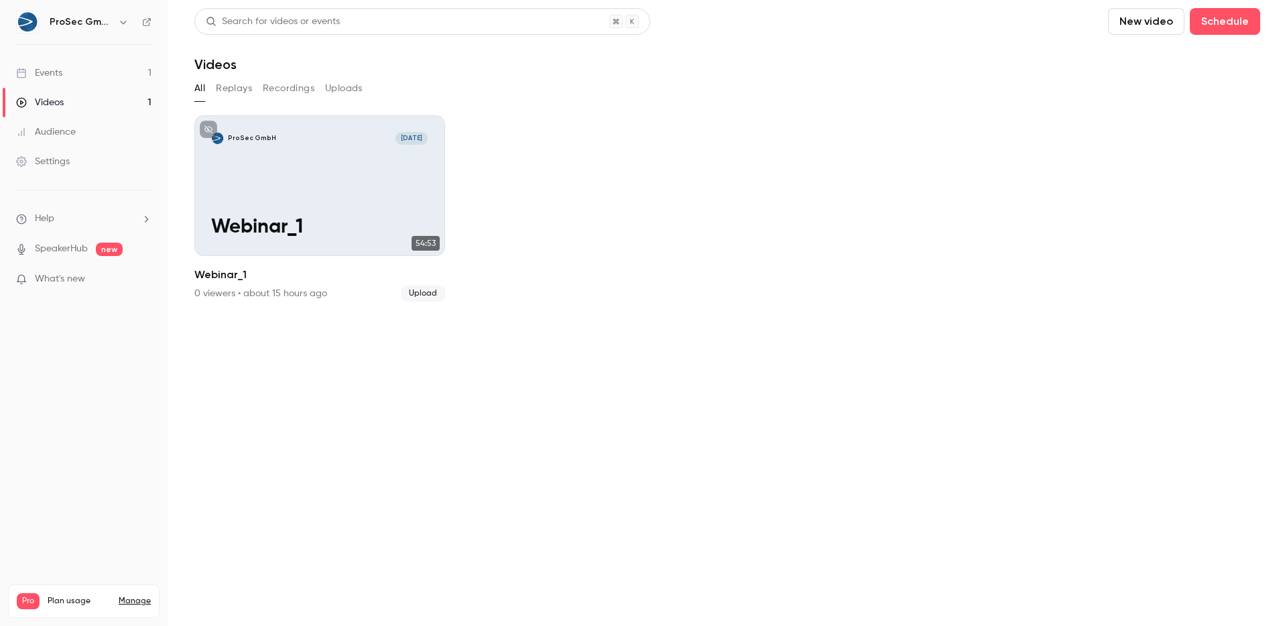
click at [335, 82] on button "Uploads" at bounding box center [344, 88] width 38 height 21
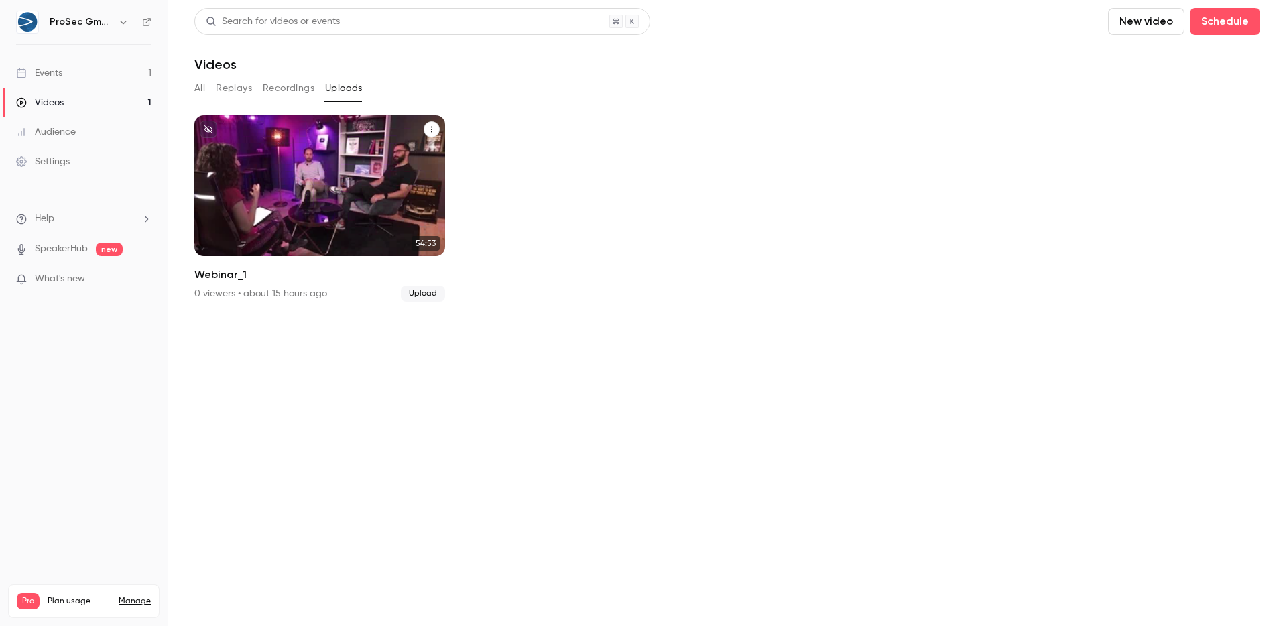
click at [432, 131] on icon "Webinar_1" at bounding box center [431, 129] width 8 height 8
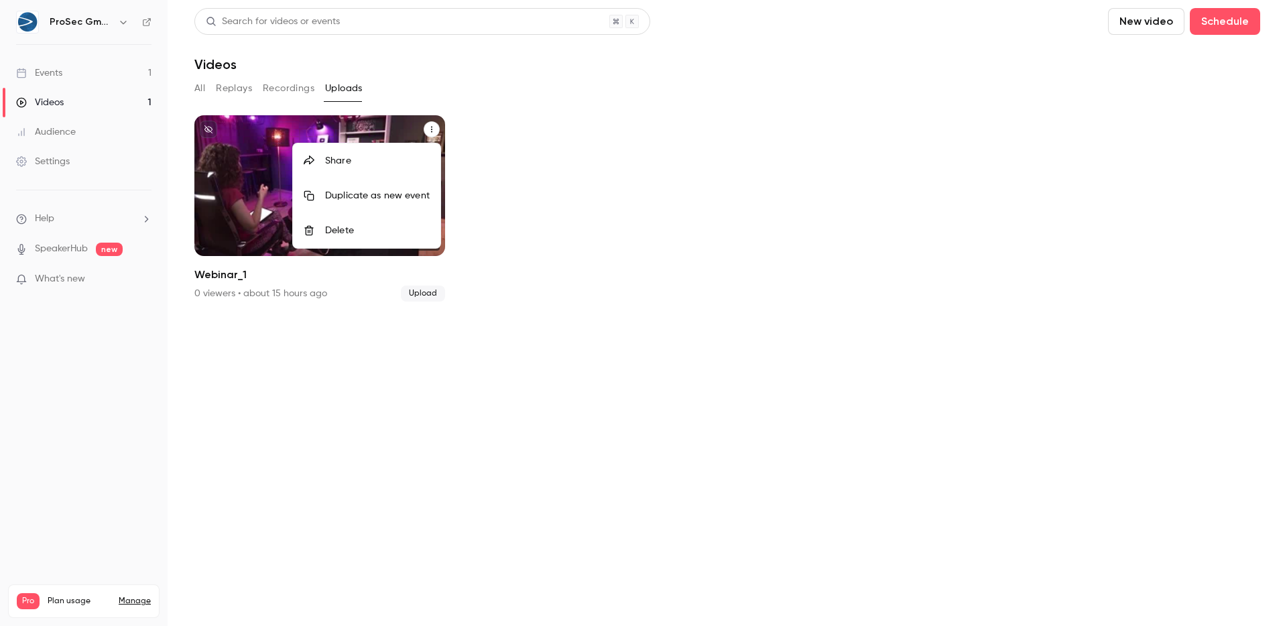
click at [251, 367] on div at bounding box center [643, 313] width 1287 height 626
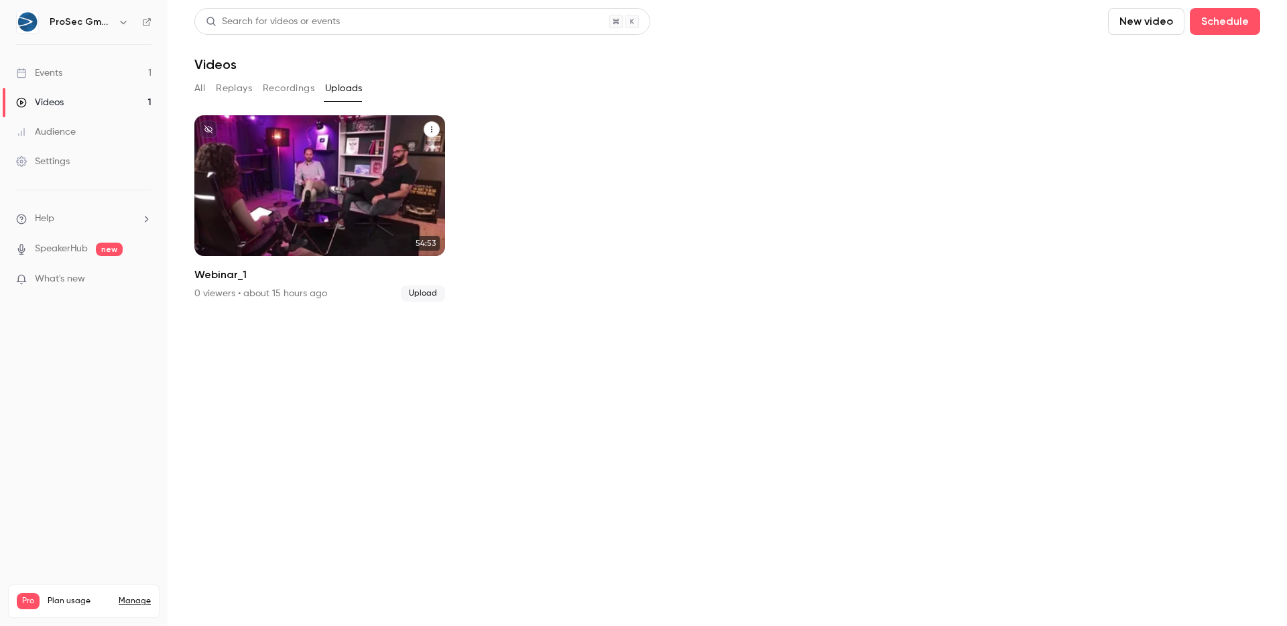
click at [427, 127] on icon "Webinar_1" at bounding box center [431, 129] width 8 height 8
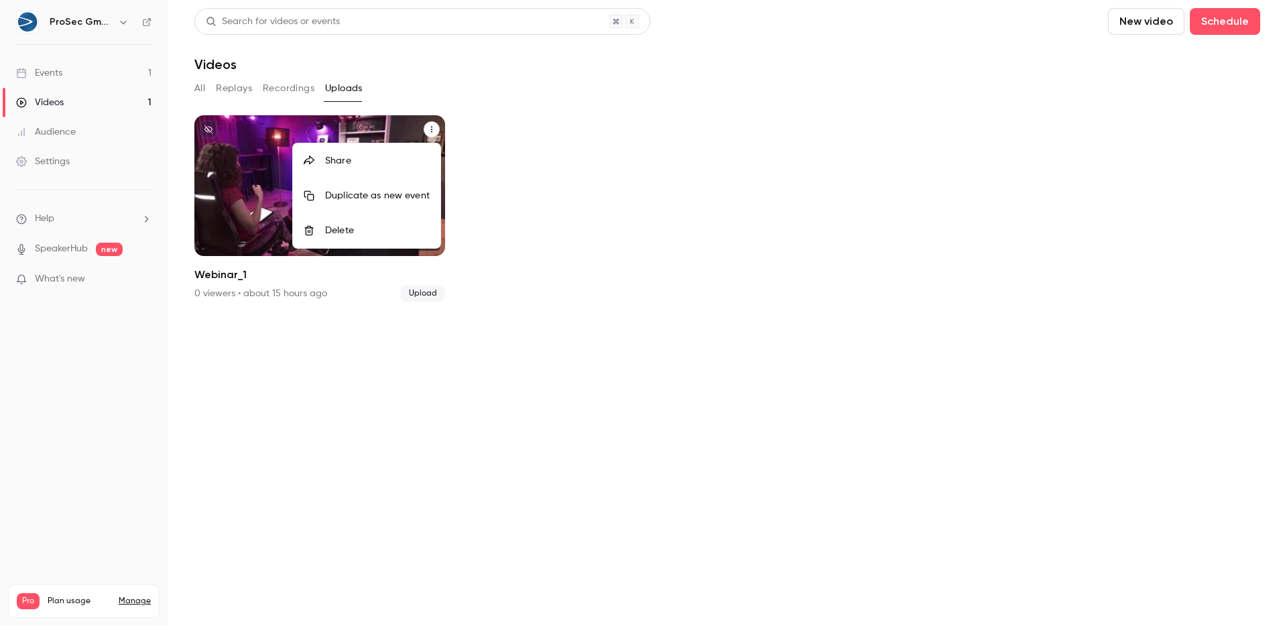
click at [410, 155] on div "Share" at bounding box center [377, 160] width 105 height 13
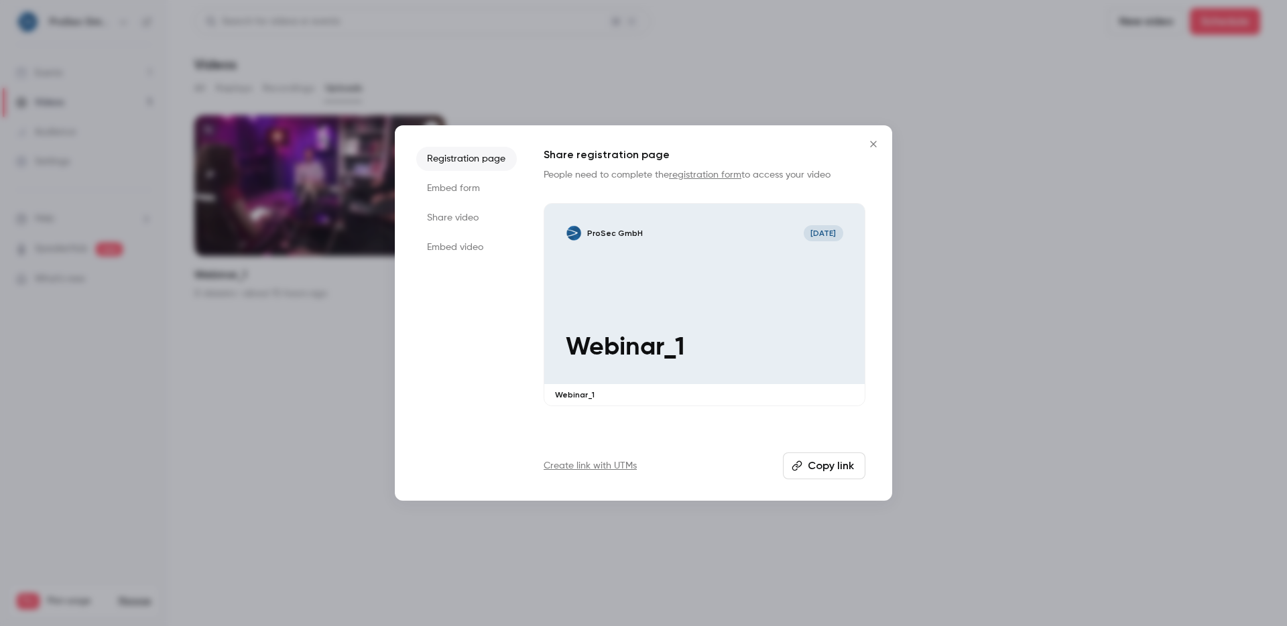
click at [484, 195] on li "Embed form" at bounding box center [466, 188] width 101 height 24
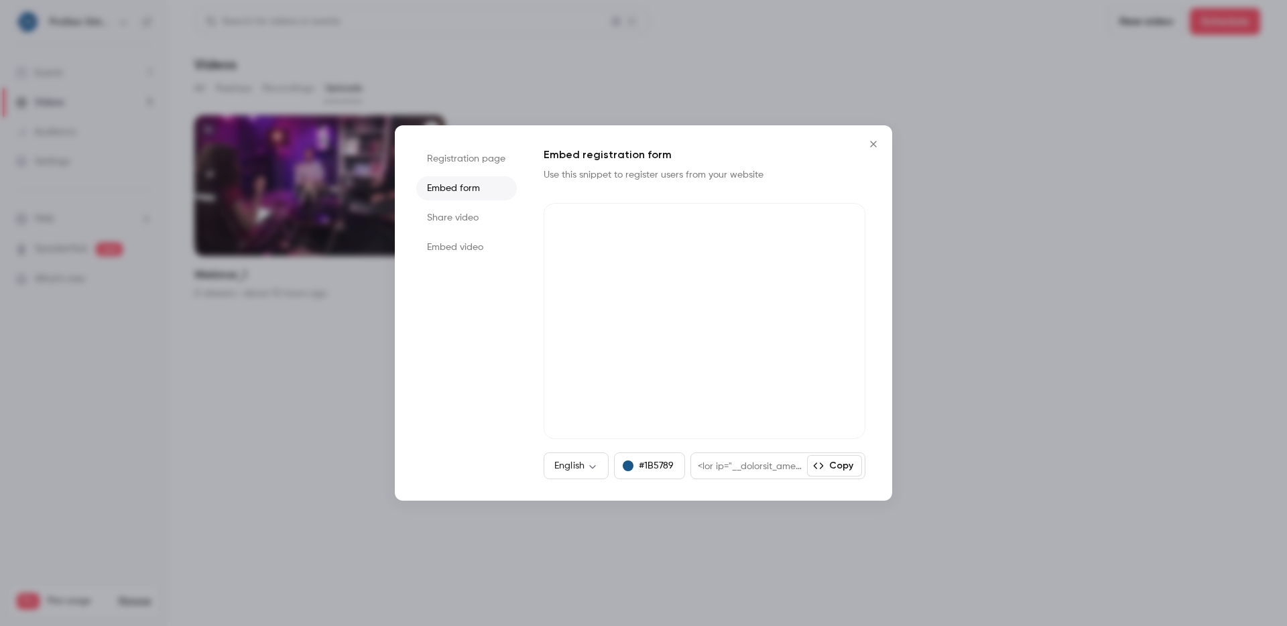
click at [473, 214] on li "Share video" at bounding box center [466, 218] width 101 height 24
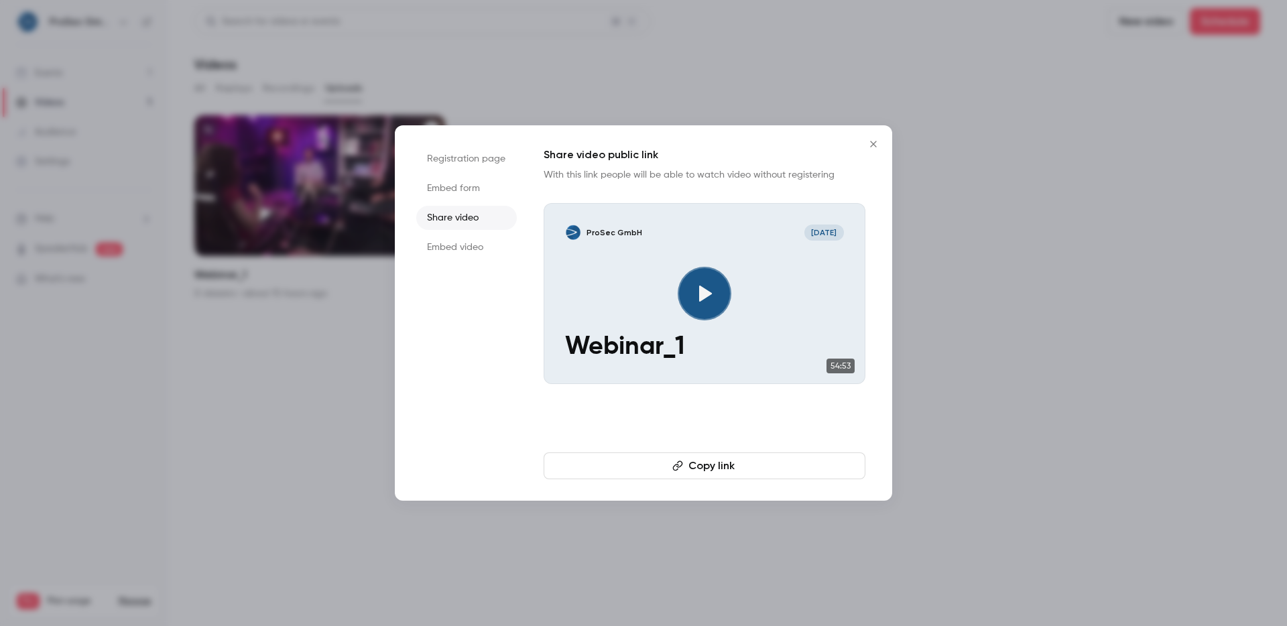
click at [876, 143] on icon "Close" at bounding box center [873, 144] width 16 height 11
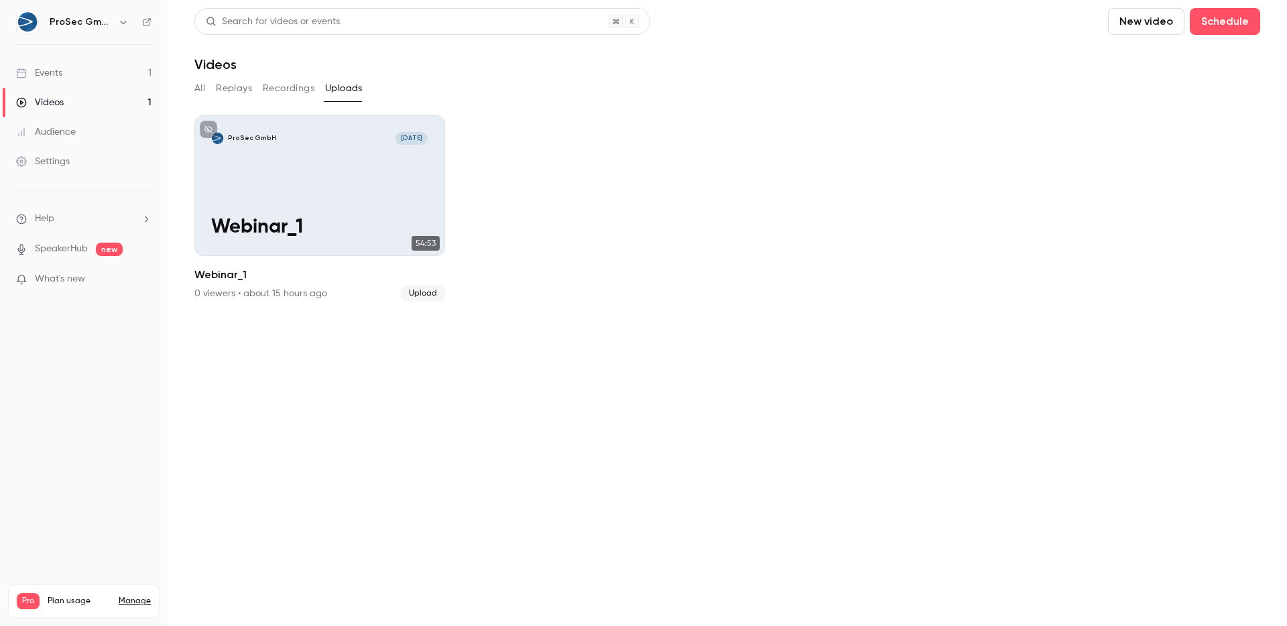
click at [204, 89] on button "All" at bounding box center [199, 88] width 11 height 21
click at [99, 88] on link "Videos 1" at bounding box center [84, 102] width 168 height 29
click at [119, 70] on link "Events 1" at bounding box center [84, 72] width 168 height 29
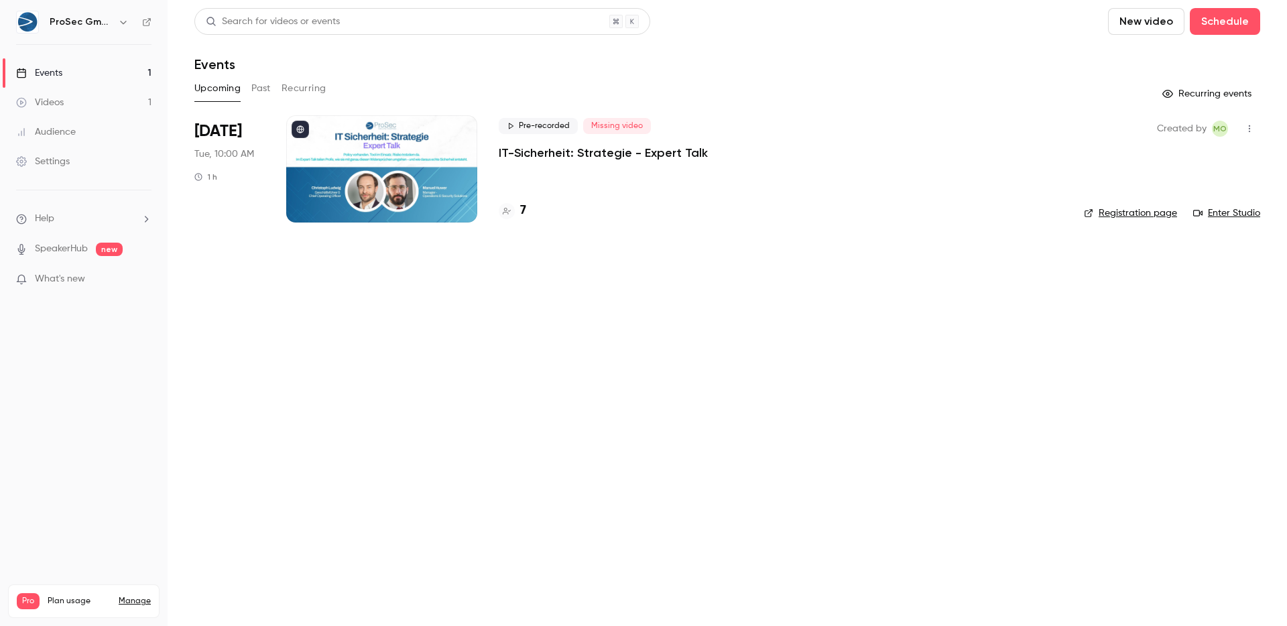
click at [1248, 132] on icon "button" at bounding box center [1249, 128] width 11 height 9
click at [952, 86] on div at bounding box center [643, 313] width 1287 height 626
